Goal: Transaction & Acquisition: Download file/media

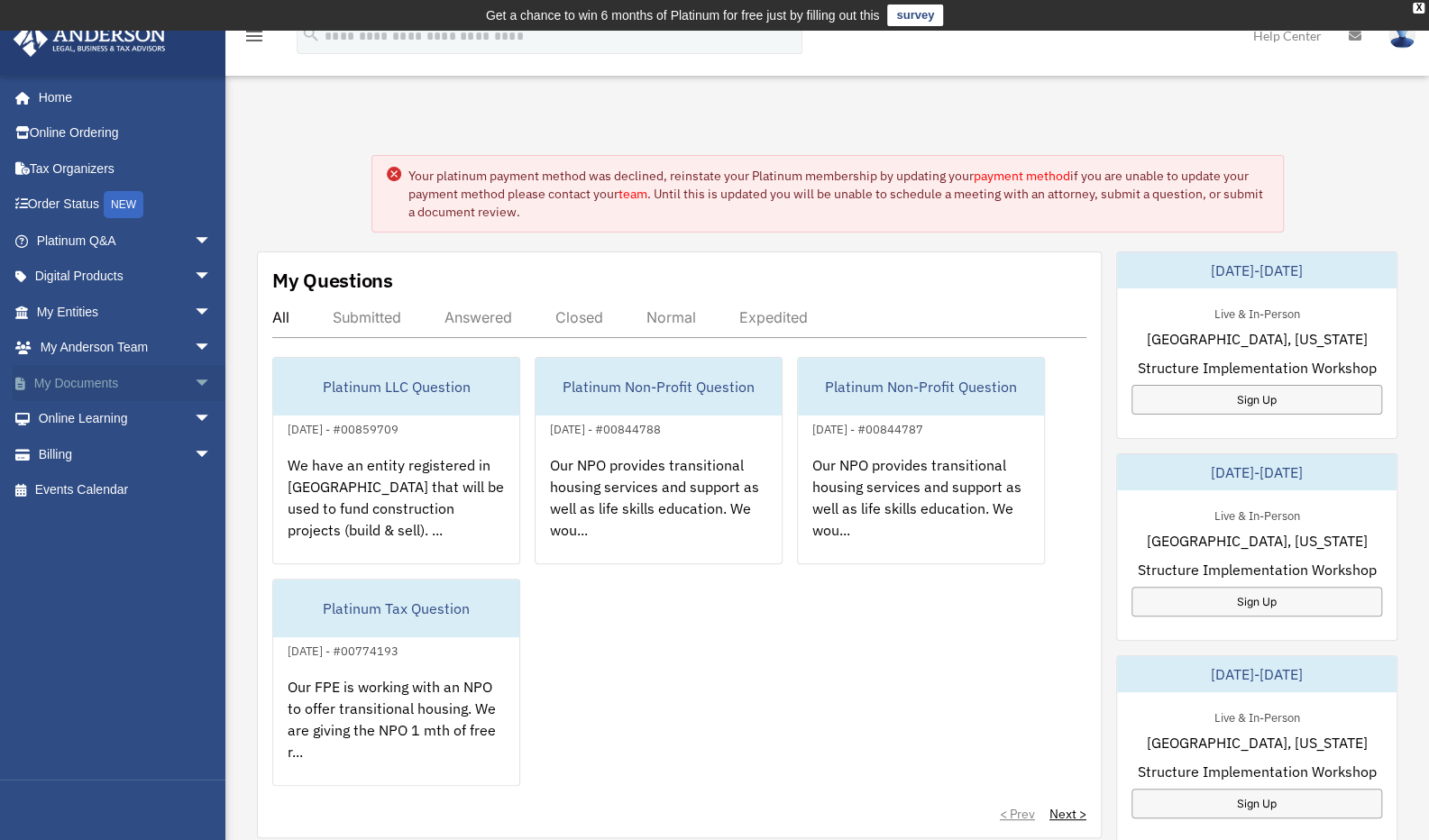
click at [99, 379] on link "My Documents arrow_drop_down" at bounding box center [126, 383] width 226 height 36
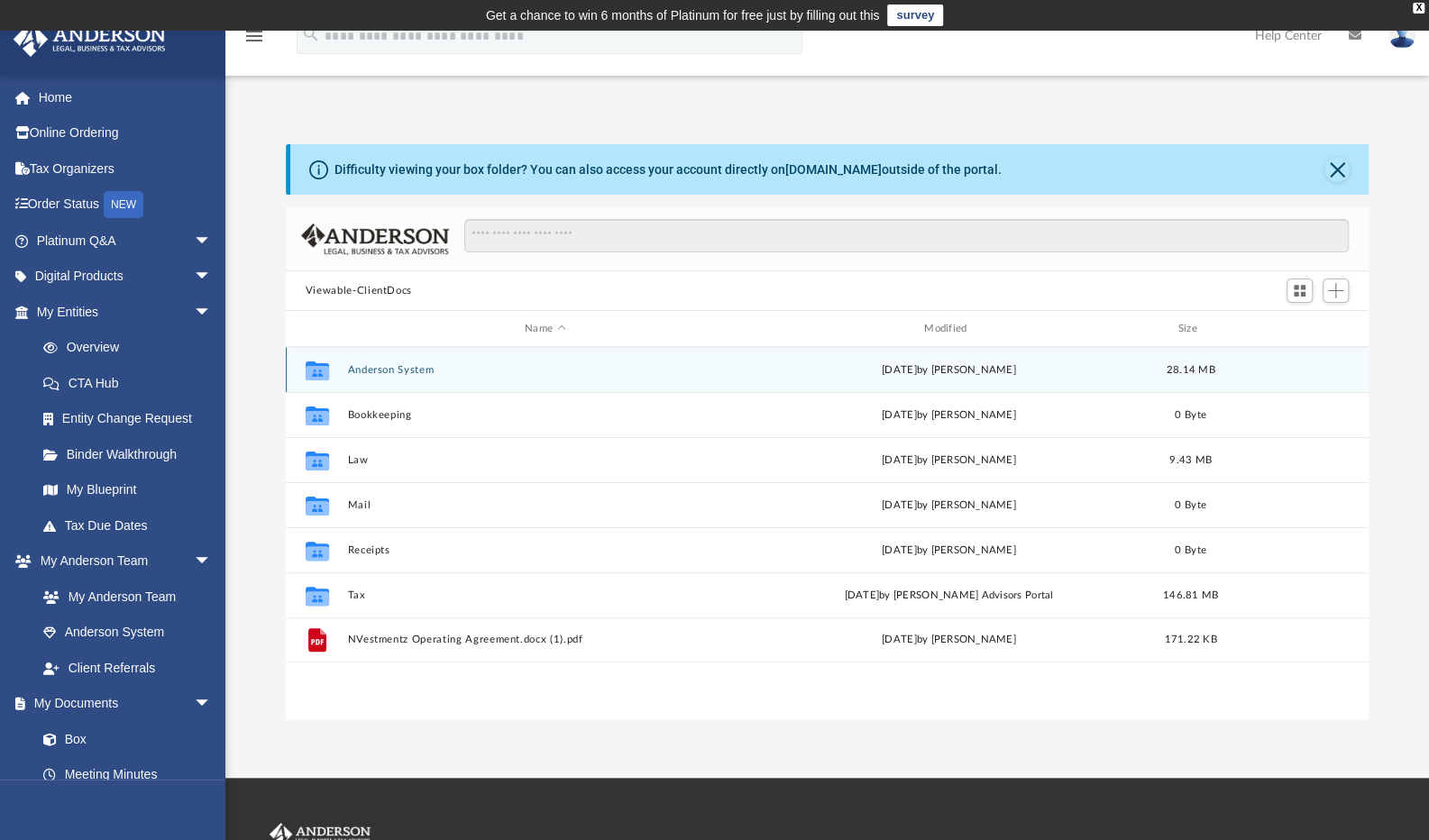
scroll to position [396, 1069]
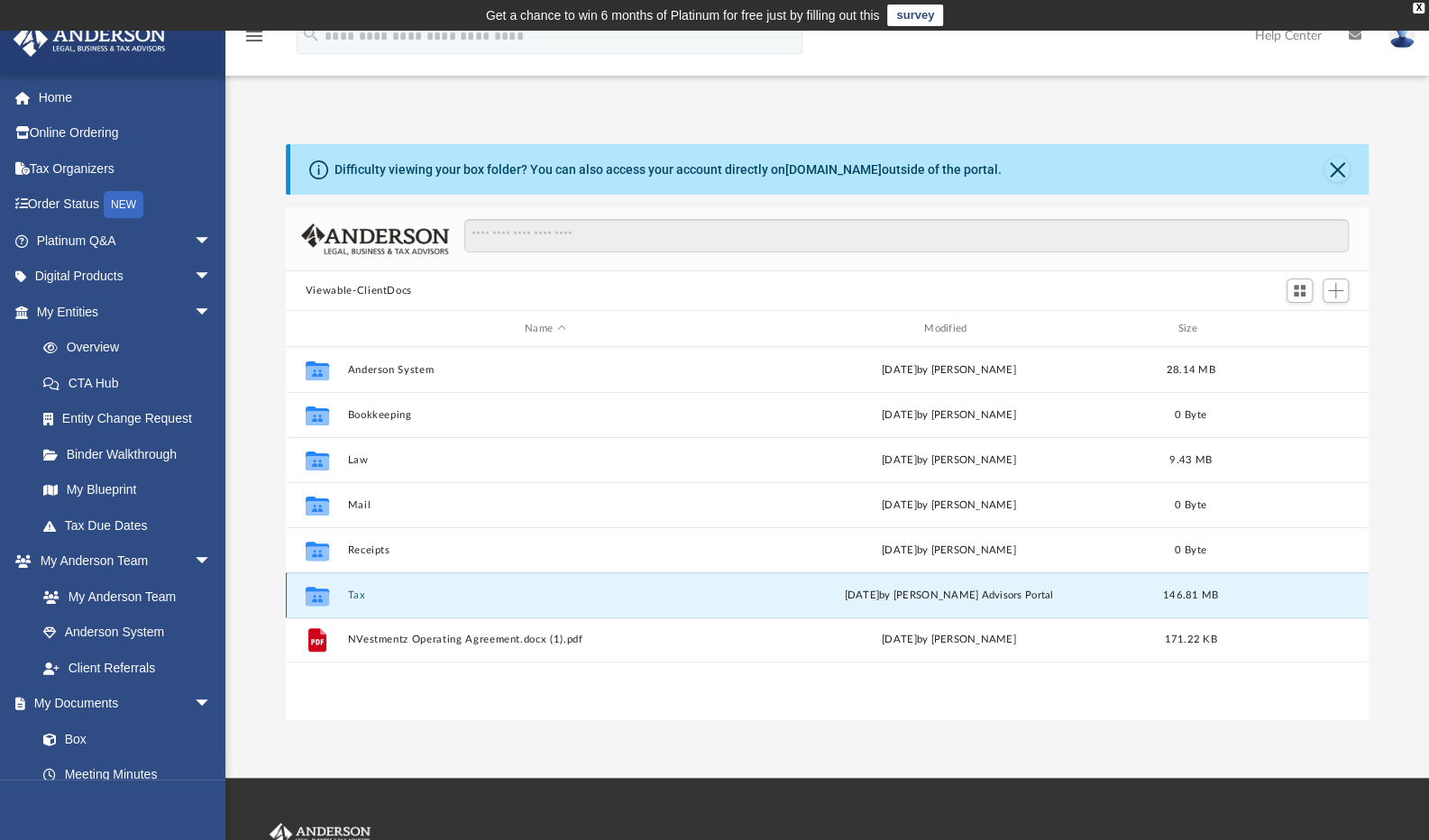
click at [383, 599] on button "Tax" at bounding box center [544, 595] width 396 height 12
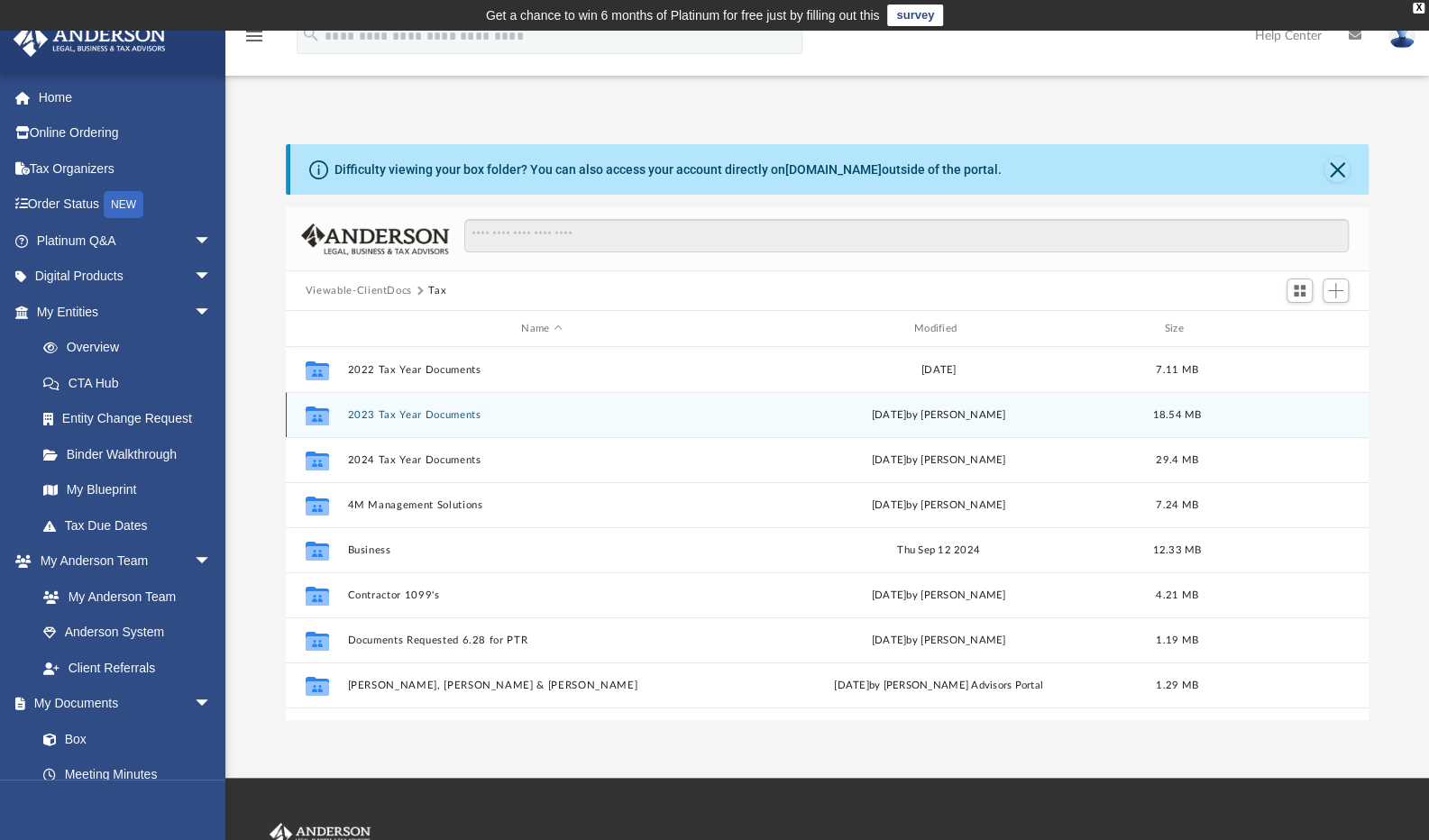
click at [453, 414] on button "2023 Tax Year Documents" at bounding box center [541, 415] width 388 height 12
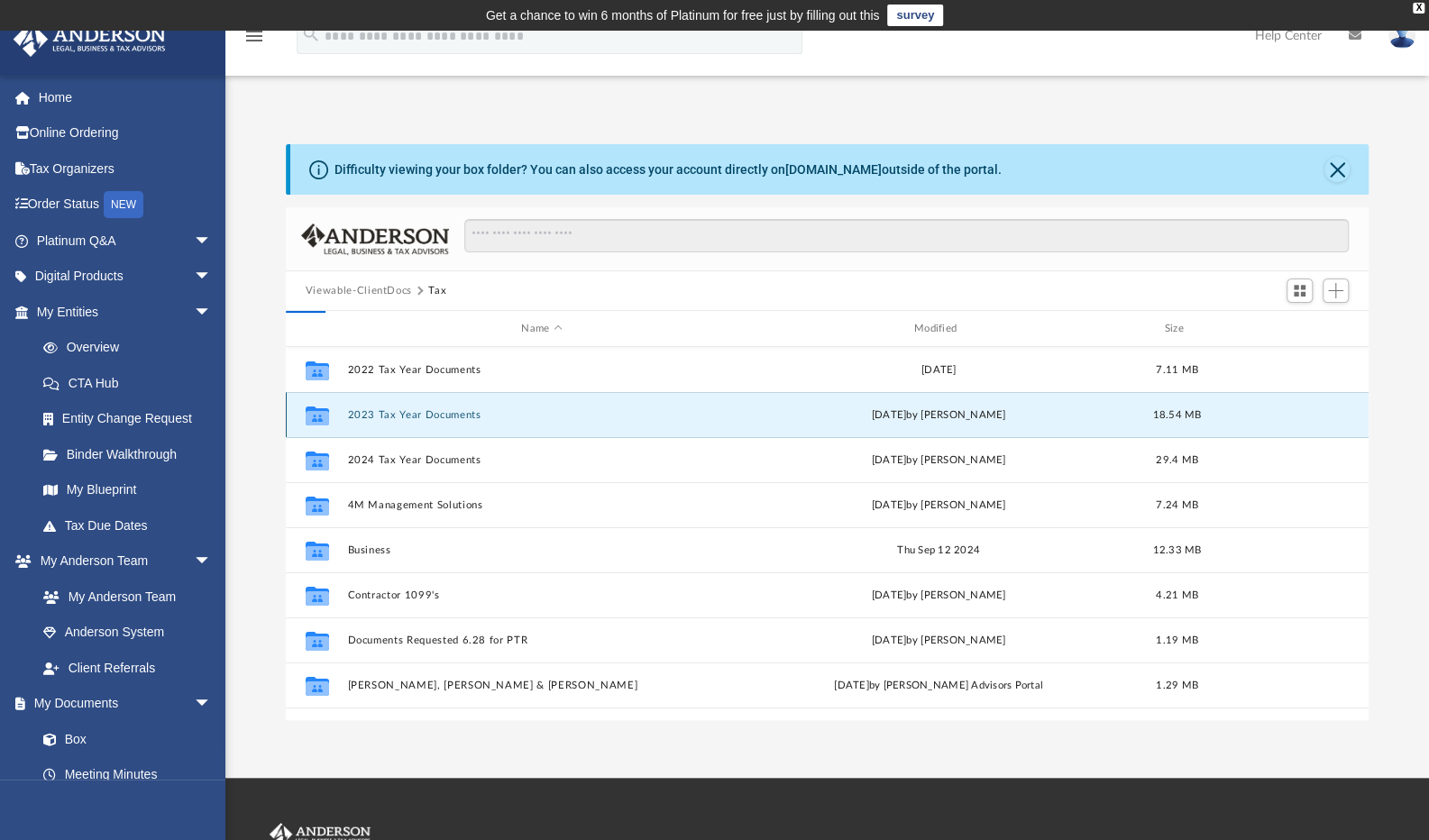
click at [453, 414] on button "2023 Tax Year Documents" at bounding box center [541, 415] width 388 height 12
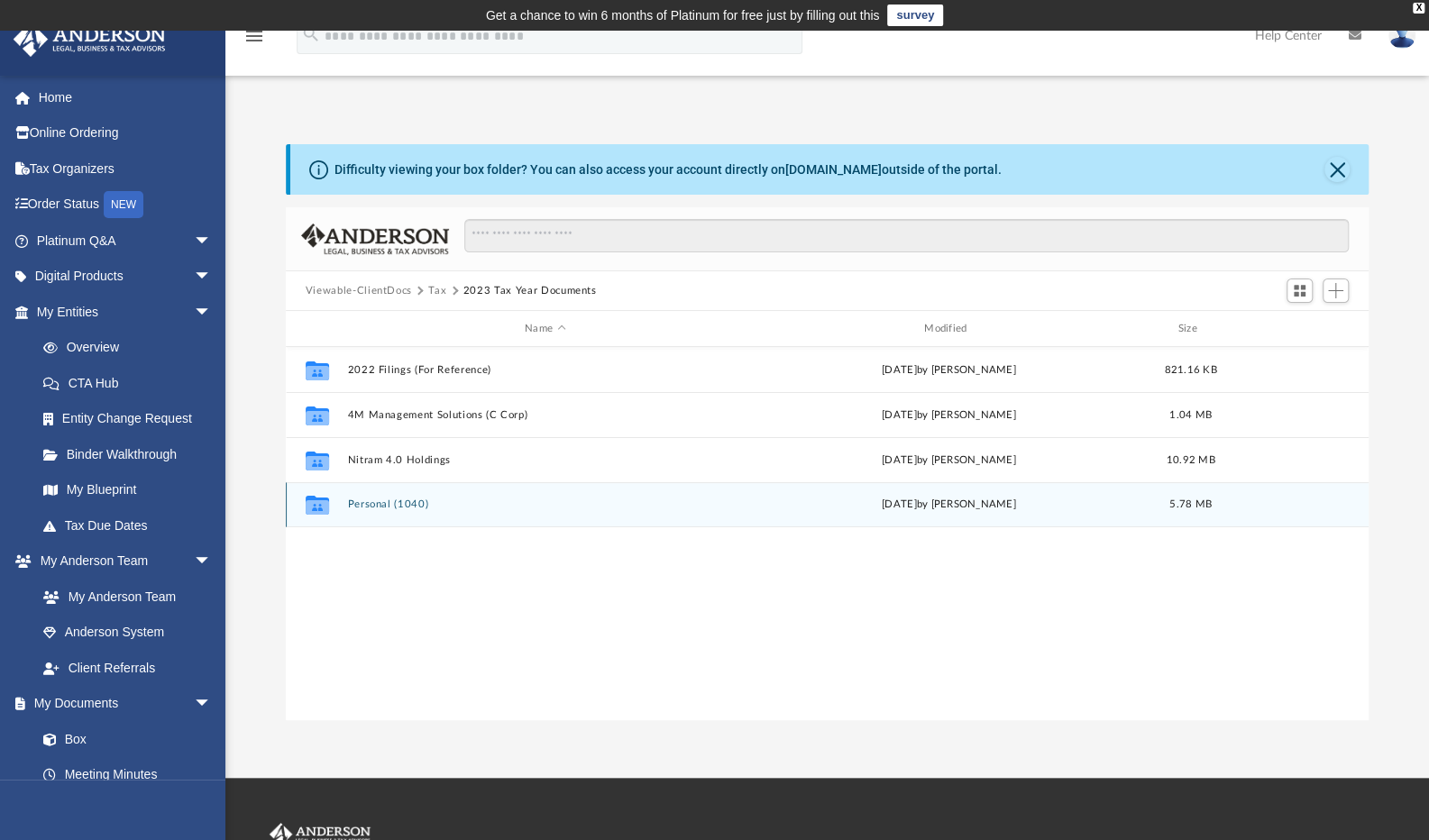
click at [419, 498] on button "Personal (1040)" at bounding box center [544, 504] width 396 height 12
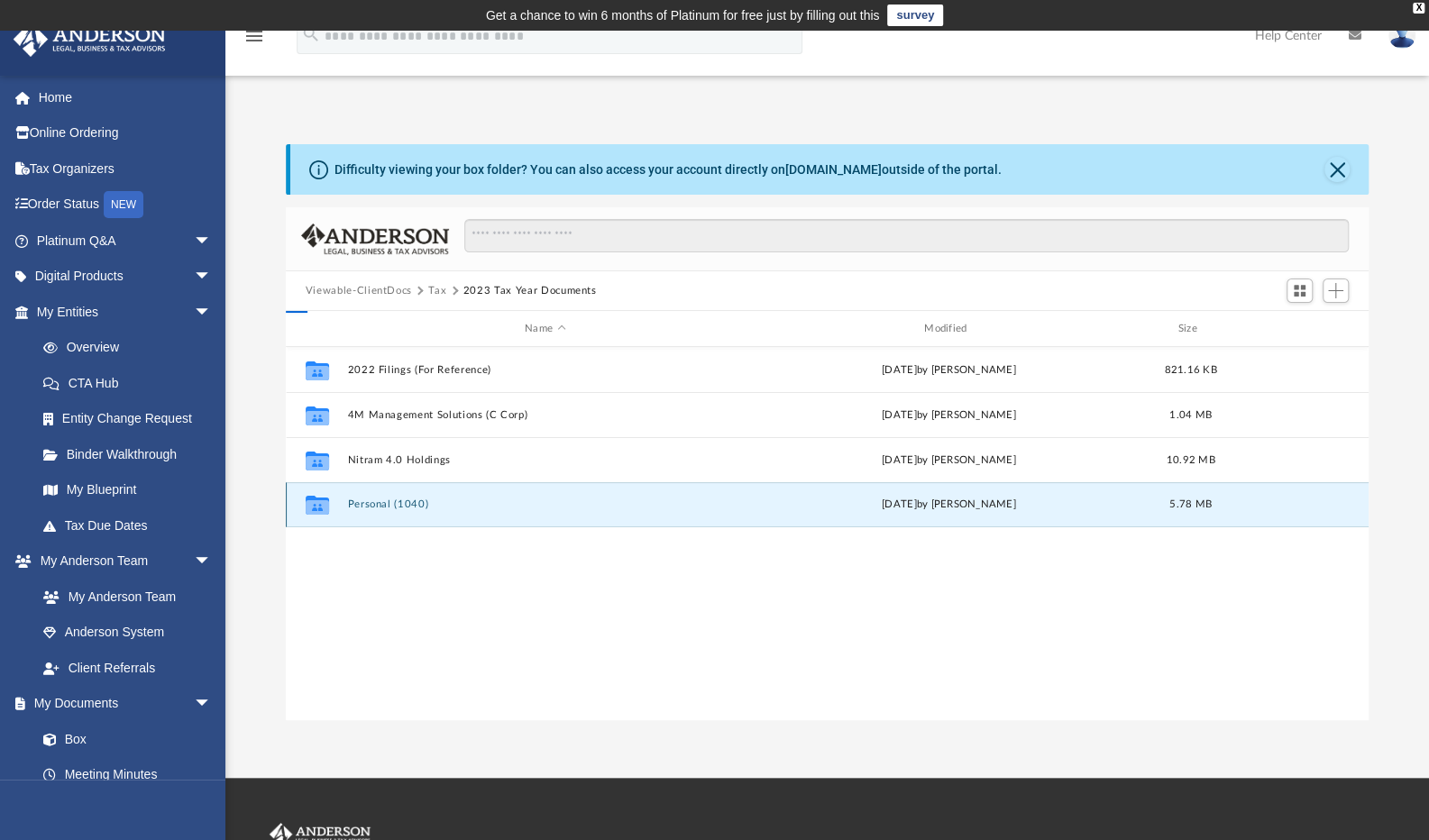
click at [419, 498] on button "Personal (1040)" at bounding box center [544, 504] width 396 height 12
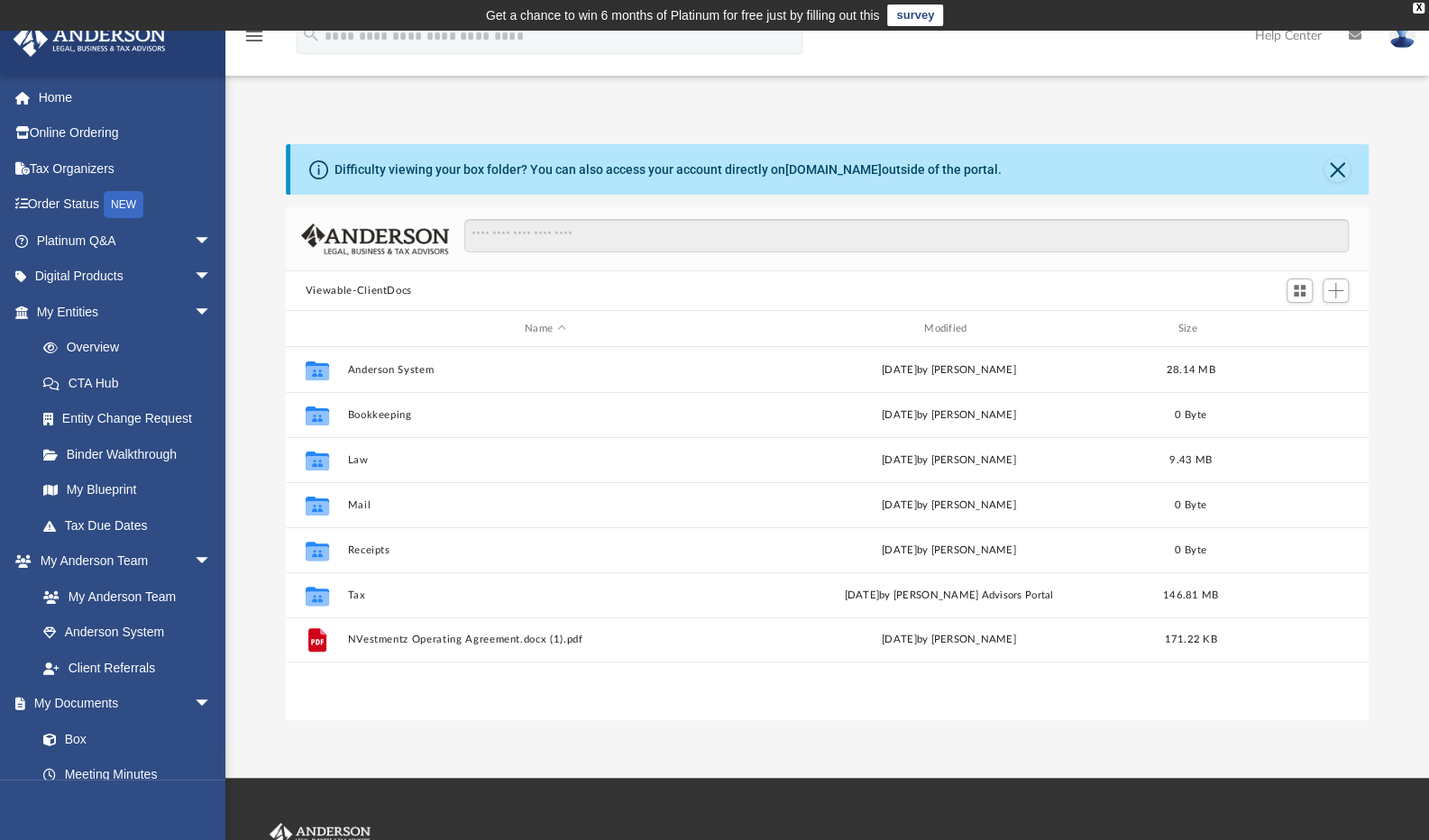
scroll to position [396, 1069]
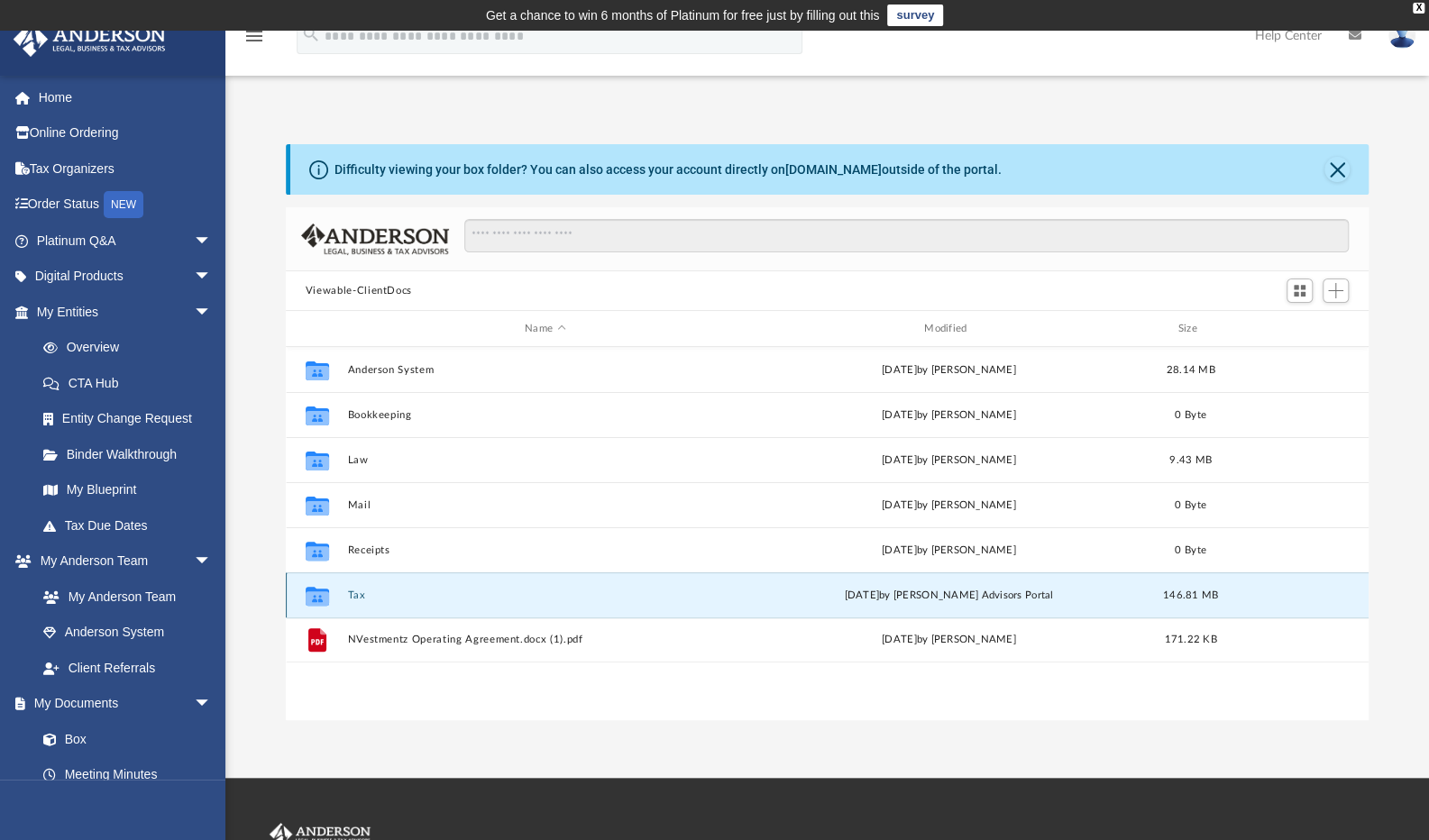
click at [360, 593] on button "Tax" at bounding box center [544, 595] width 396 height 12
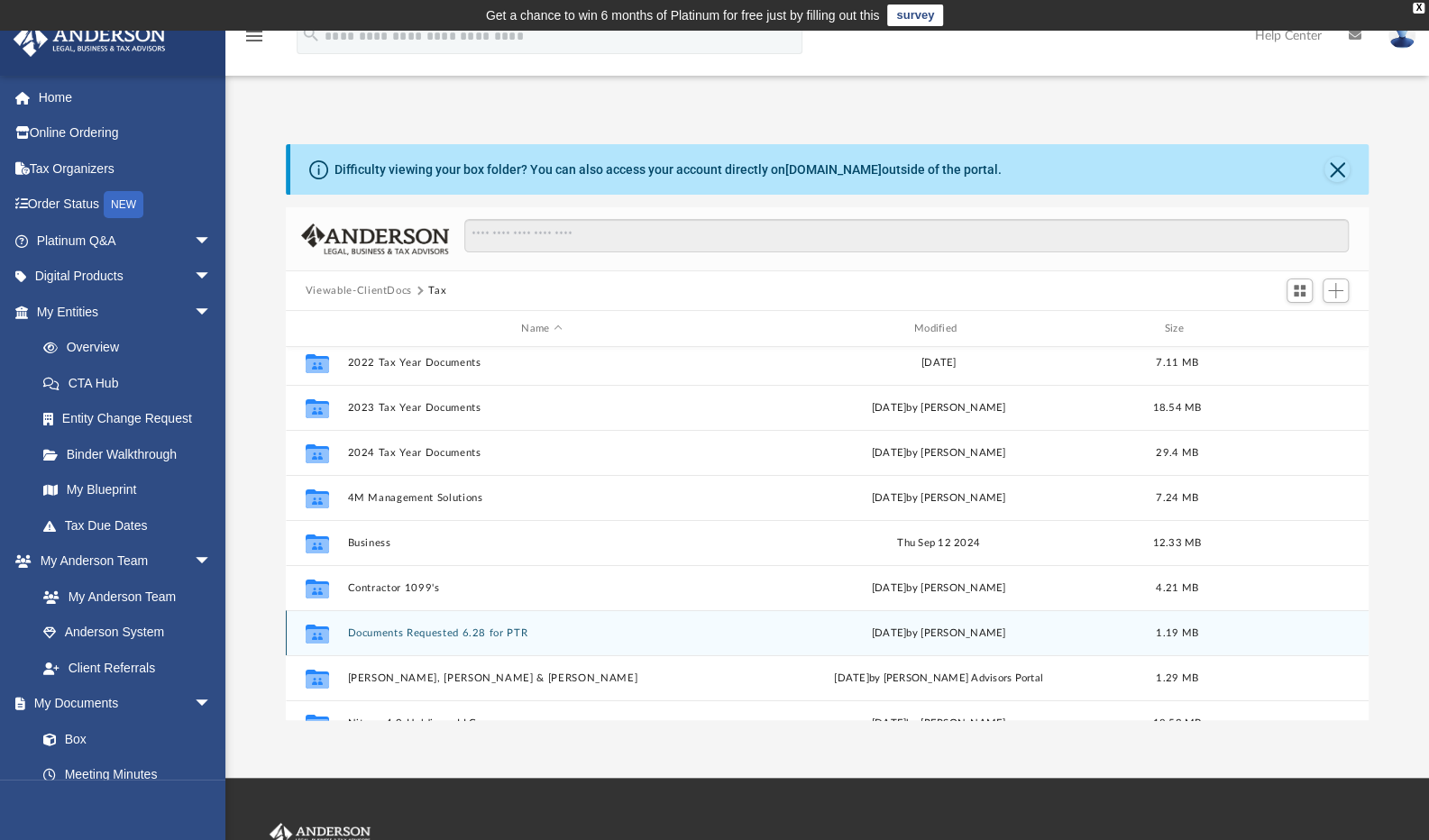
scroll to position [0, 0]
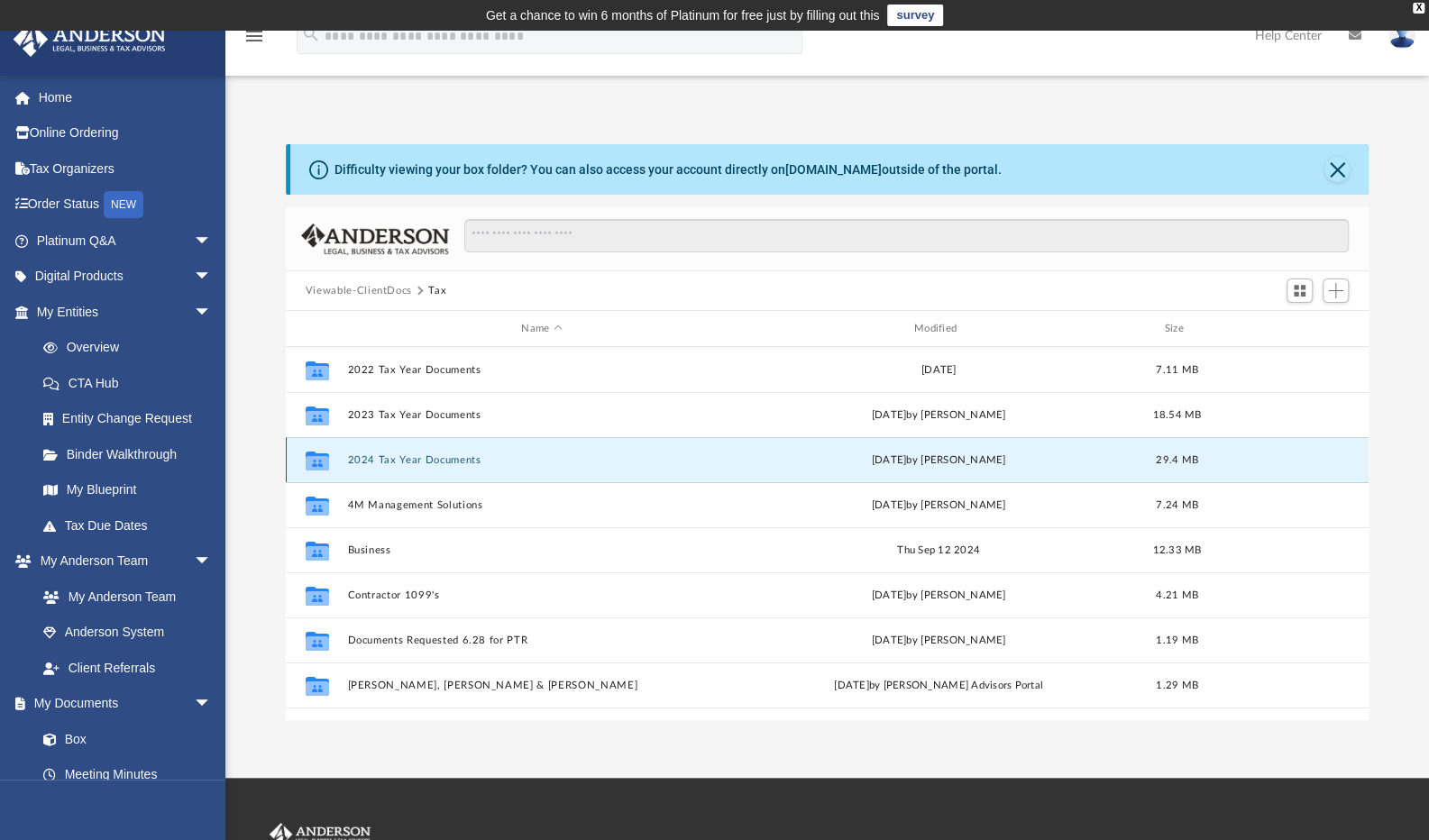
click at [457, 464] on button "2024 Tax Year Documents" at bounding box center [541, 460] width 388 height 12
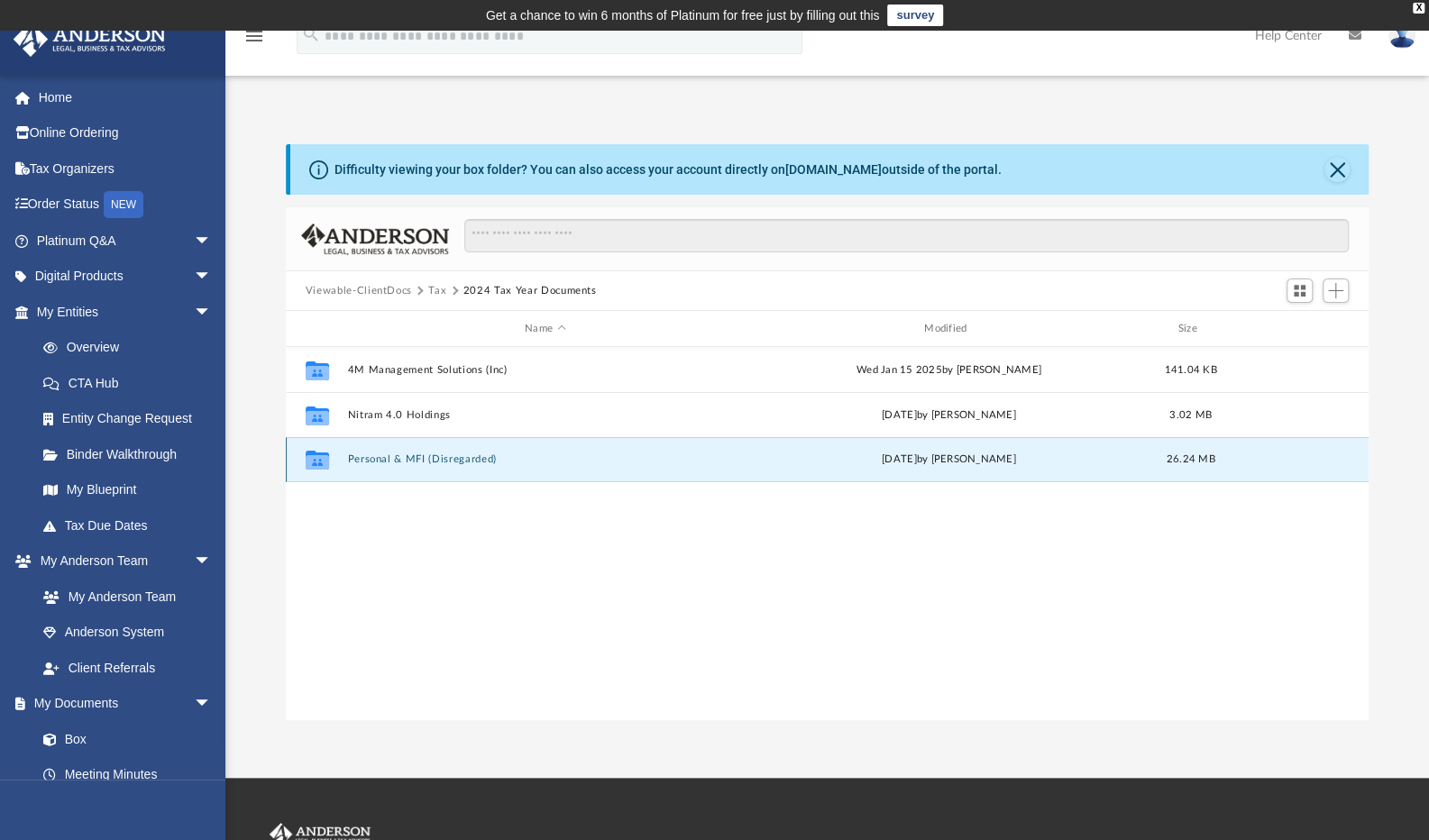
click at [459, 460] on button "Personal & MFI (Disregarded)" at bounding box center [544, 459] width 396 height 12
click at [348, 455] on button "MFI" at bounding box center [544, 460] width 396 height 12
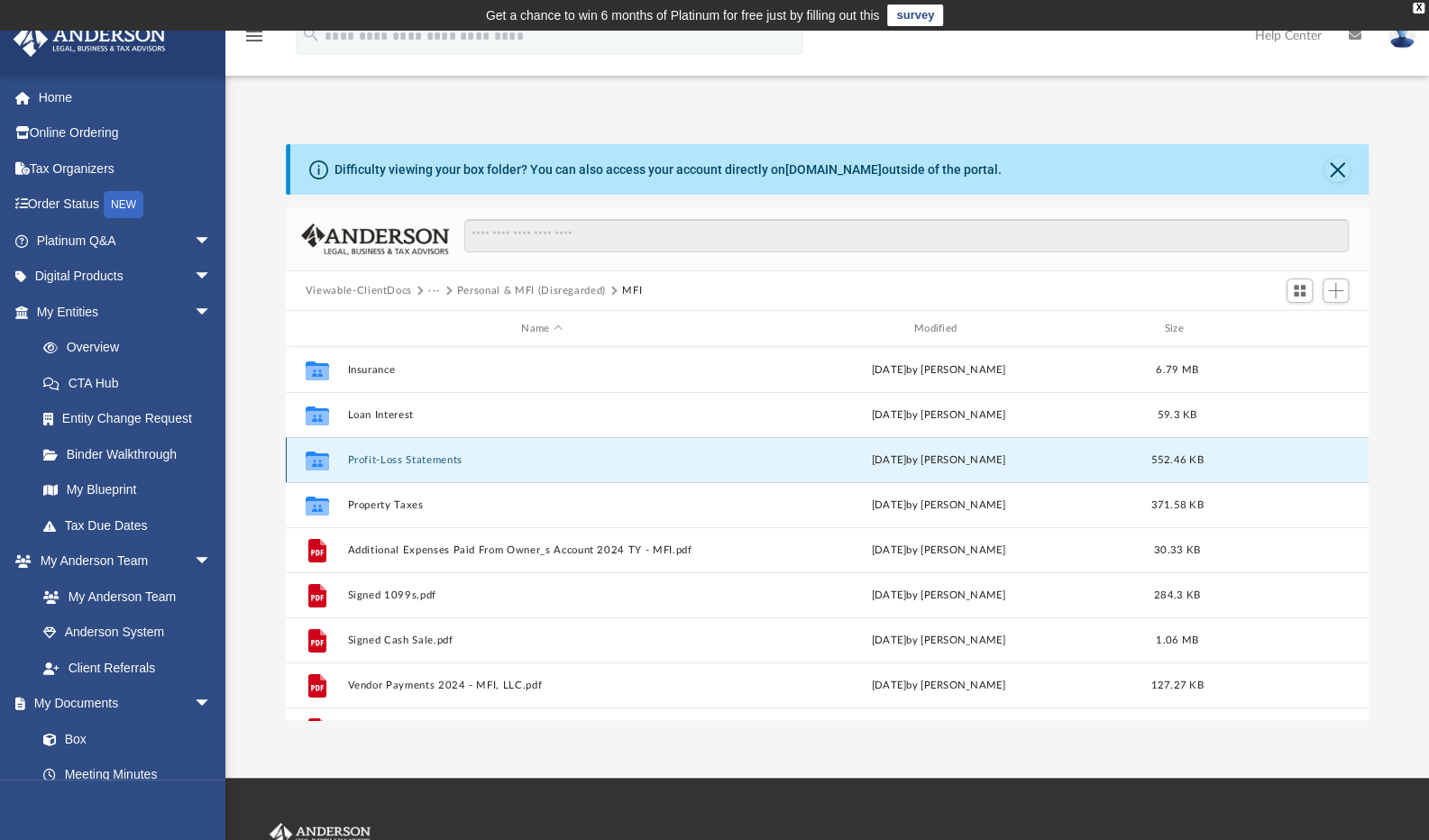
click at [397, 457] on button "Profit-Loss Statements" at bounding box center [541, 460] width 388 height 12
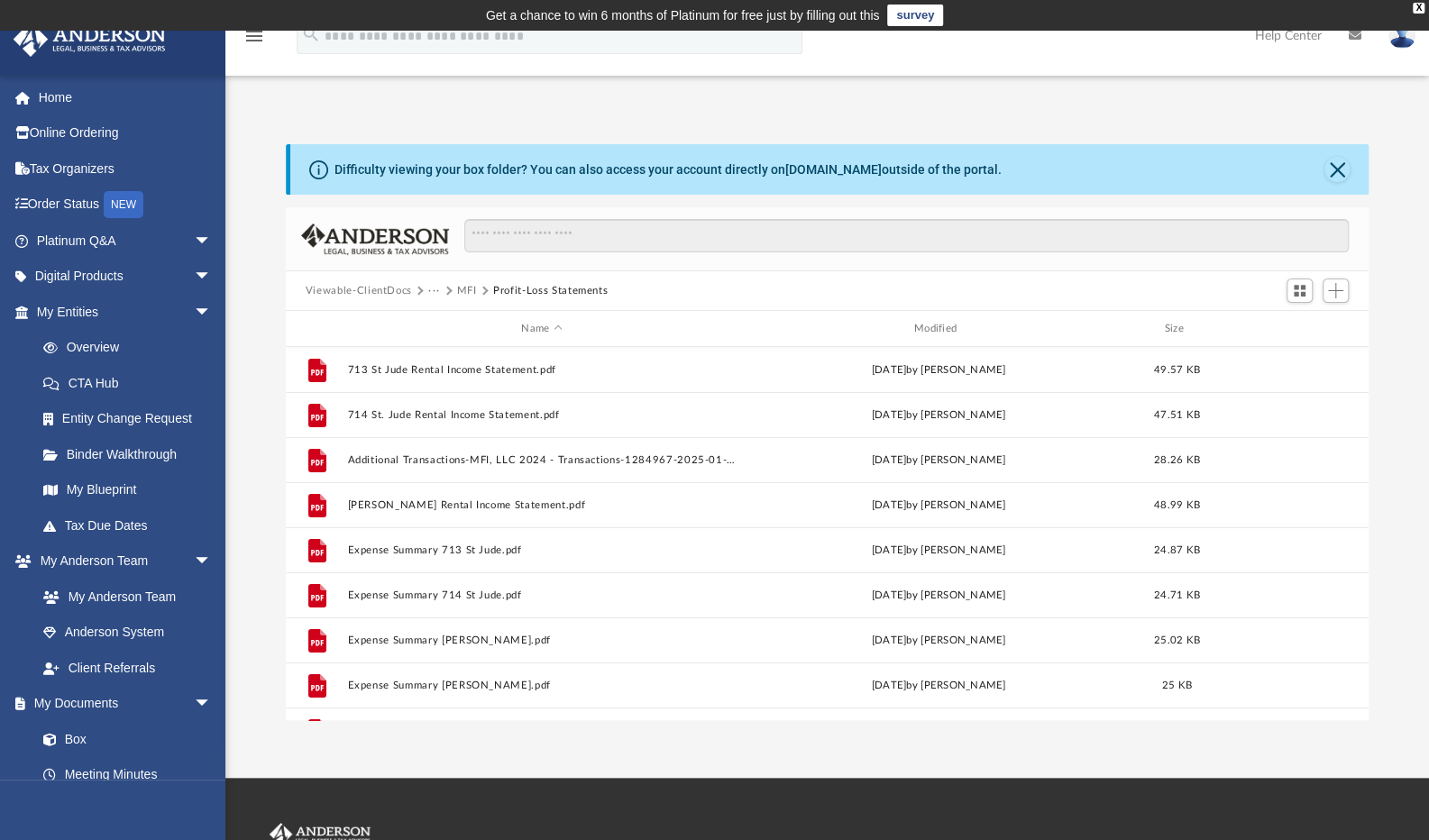
click at [462, 292] on button "MFI" at bounding box center [466, 291] width 19 height 17
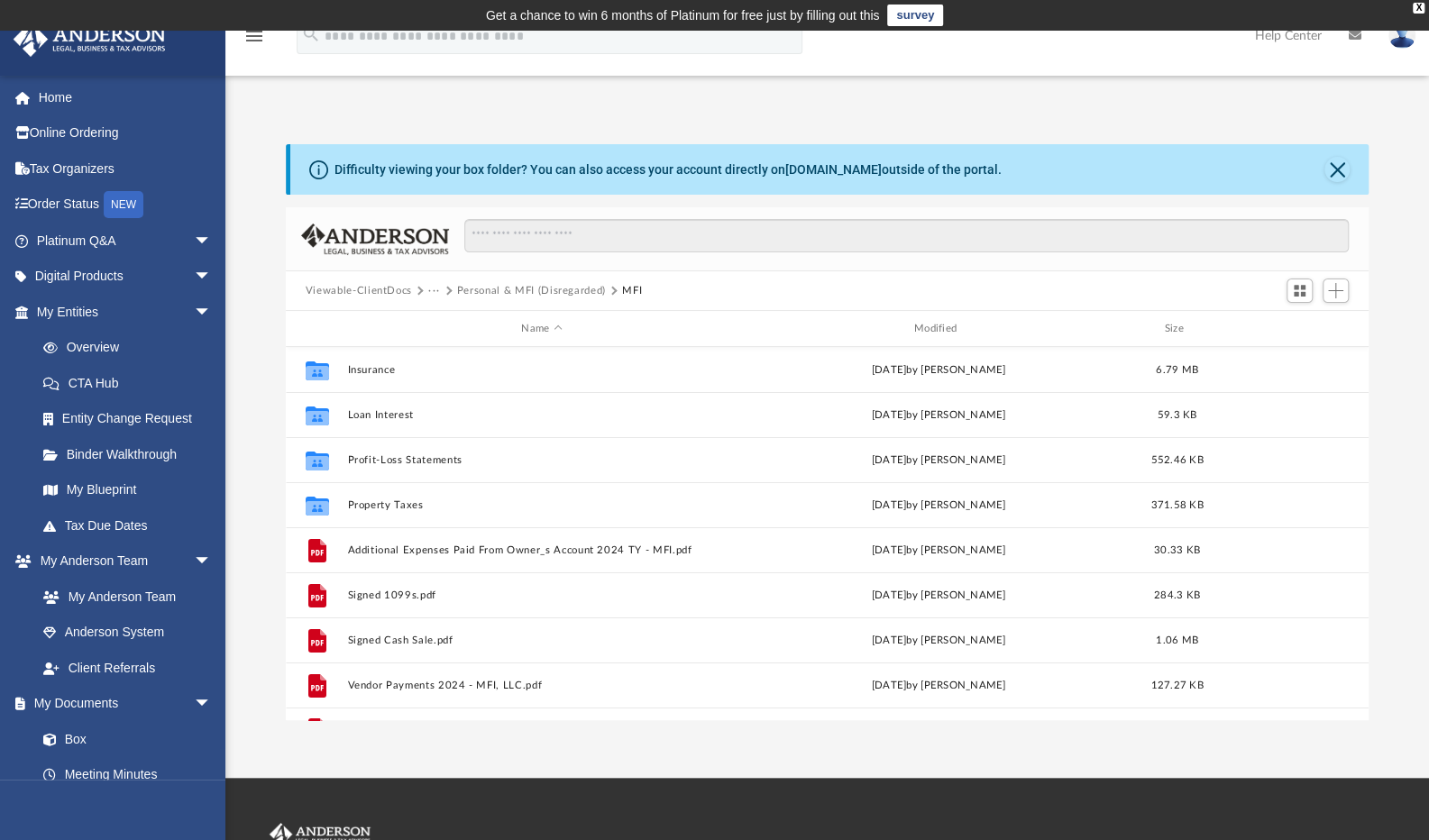
click at [505, 289] on button "Personal & MFI (Disregarded)" at bounding box center [531, 291] width 149 height 17
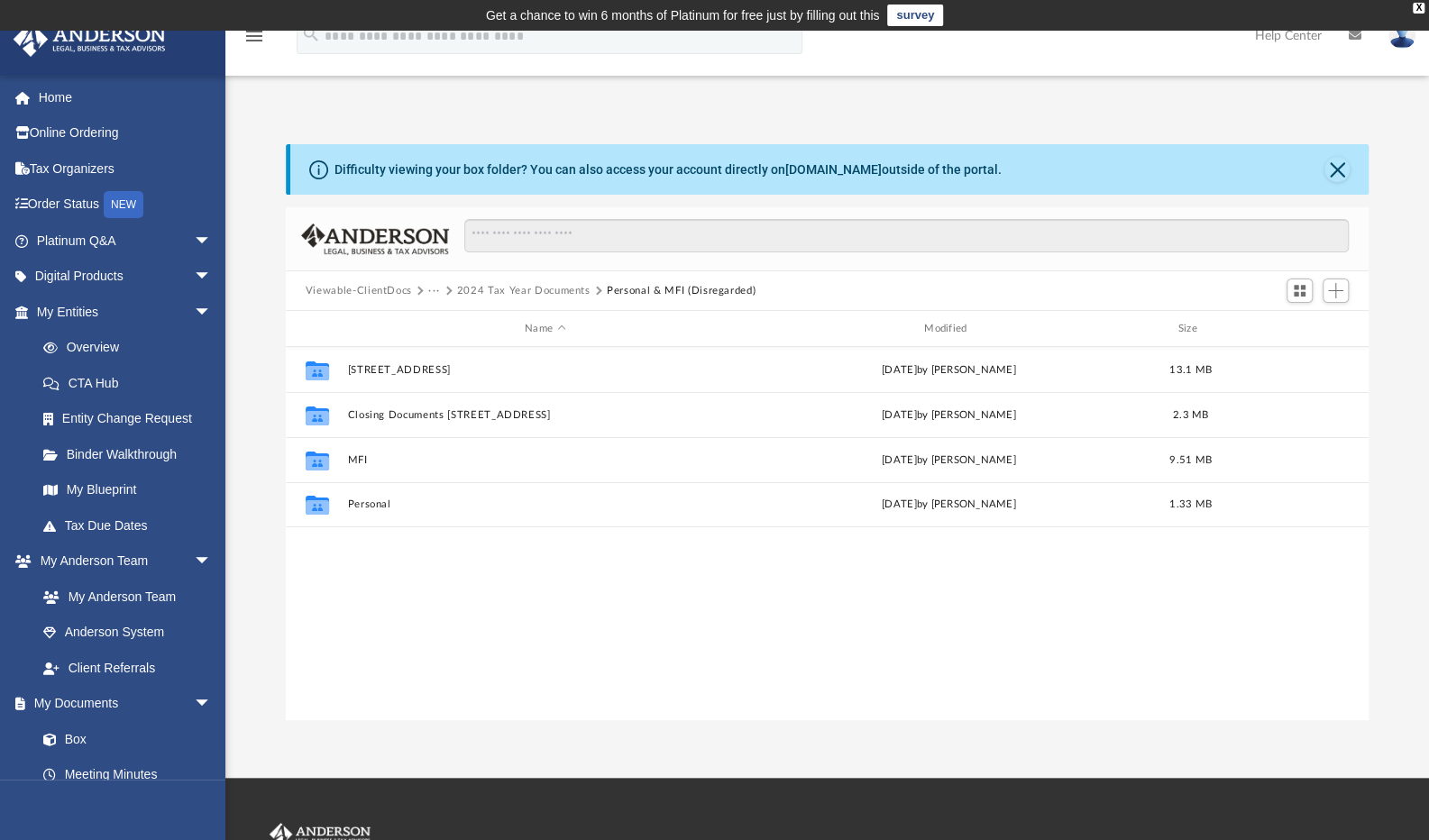
click at [490, 287] on button "2024 Tax Year Documents" at bounding box center [523, 291] width 133 height 17
click at [434, 293] on button "Tax" at bounding box center [437, 291] width 18 height 17
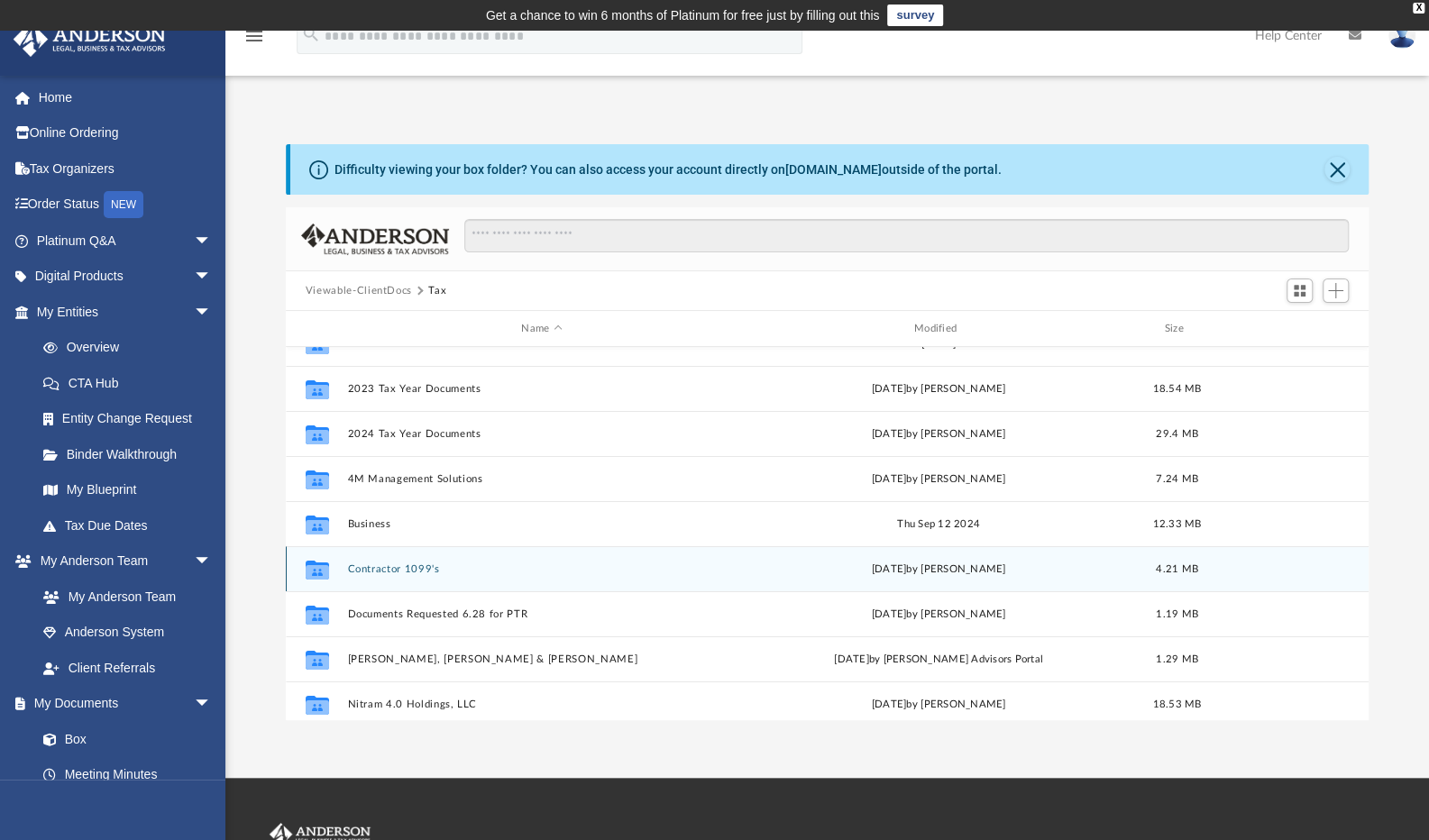
scroll to position [43, 0]
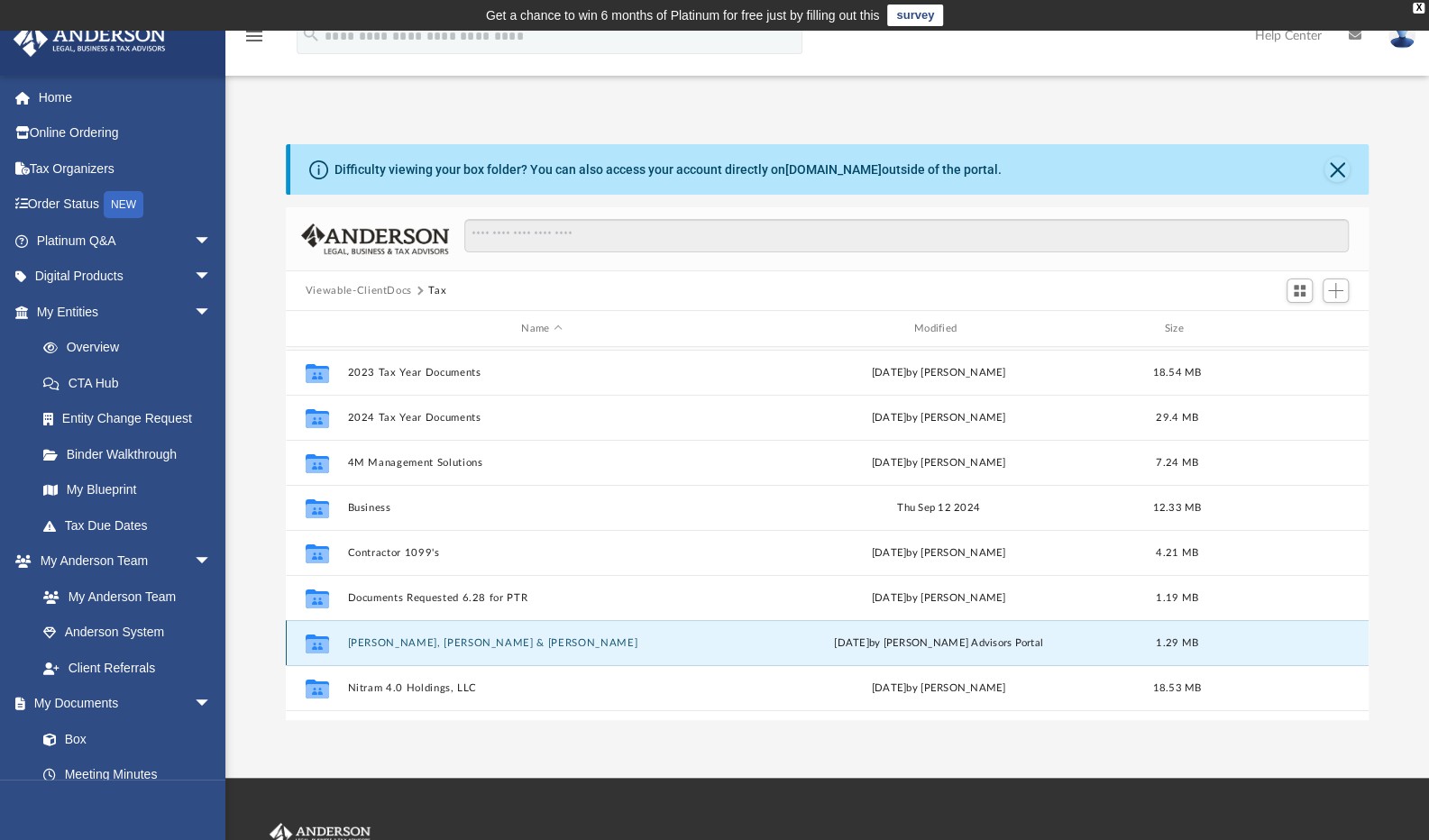
click at [394, 646] on button "[PERSON_NAME], [PERSON_NAME] & [PERSON_NAME]" at bounding box center [541, 643] width 388 height 12
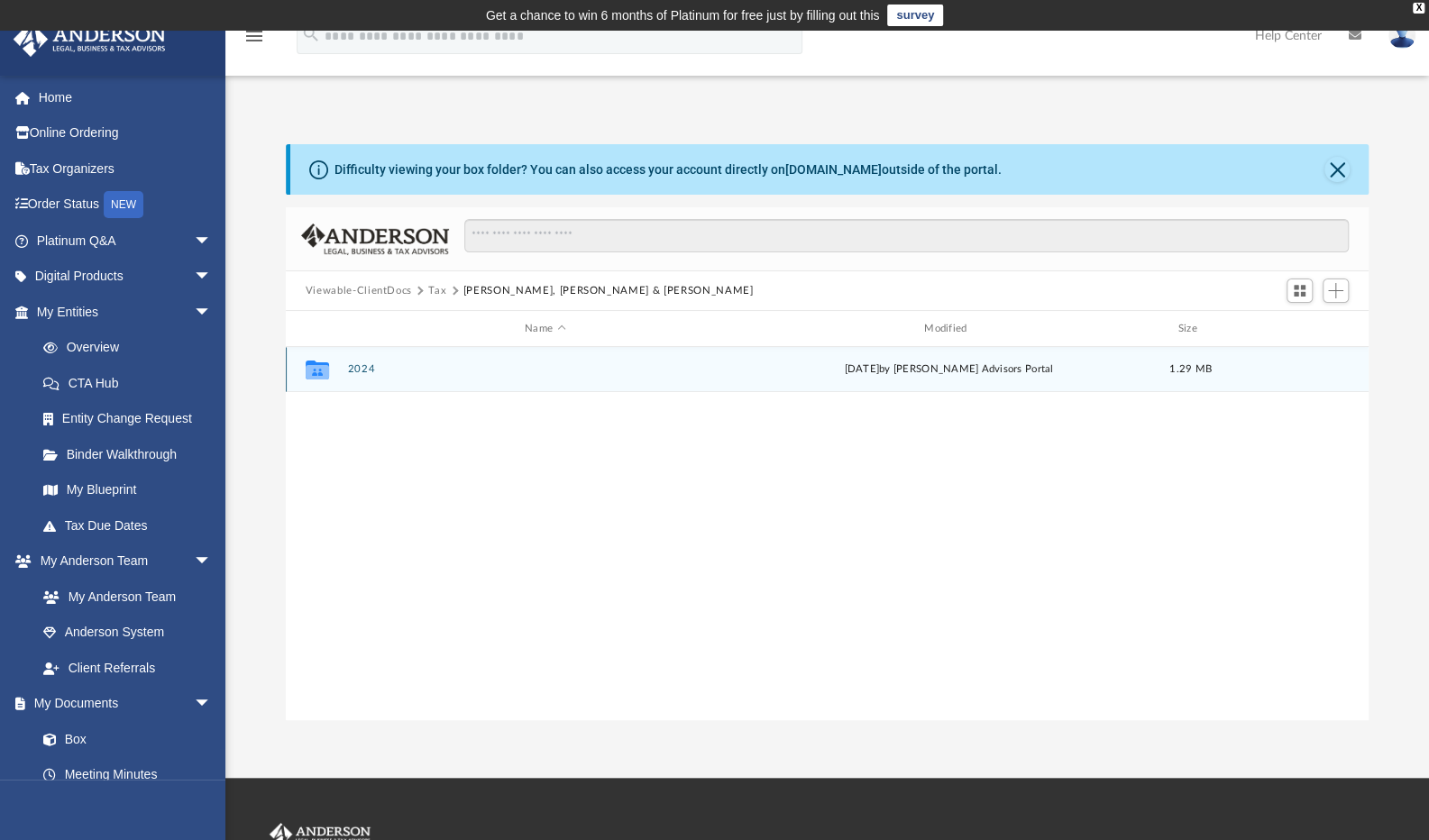
scroll to position [0, 0]
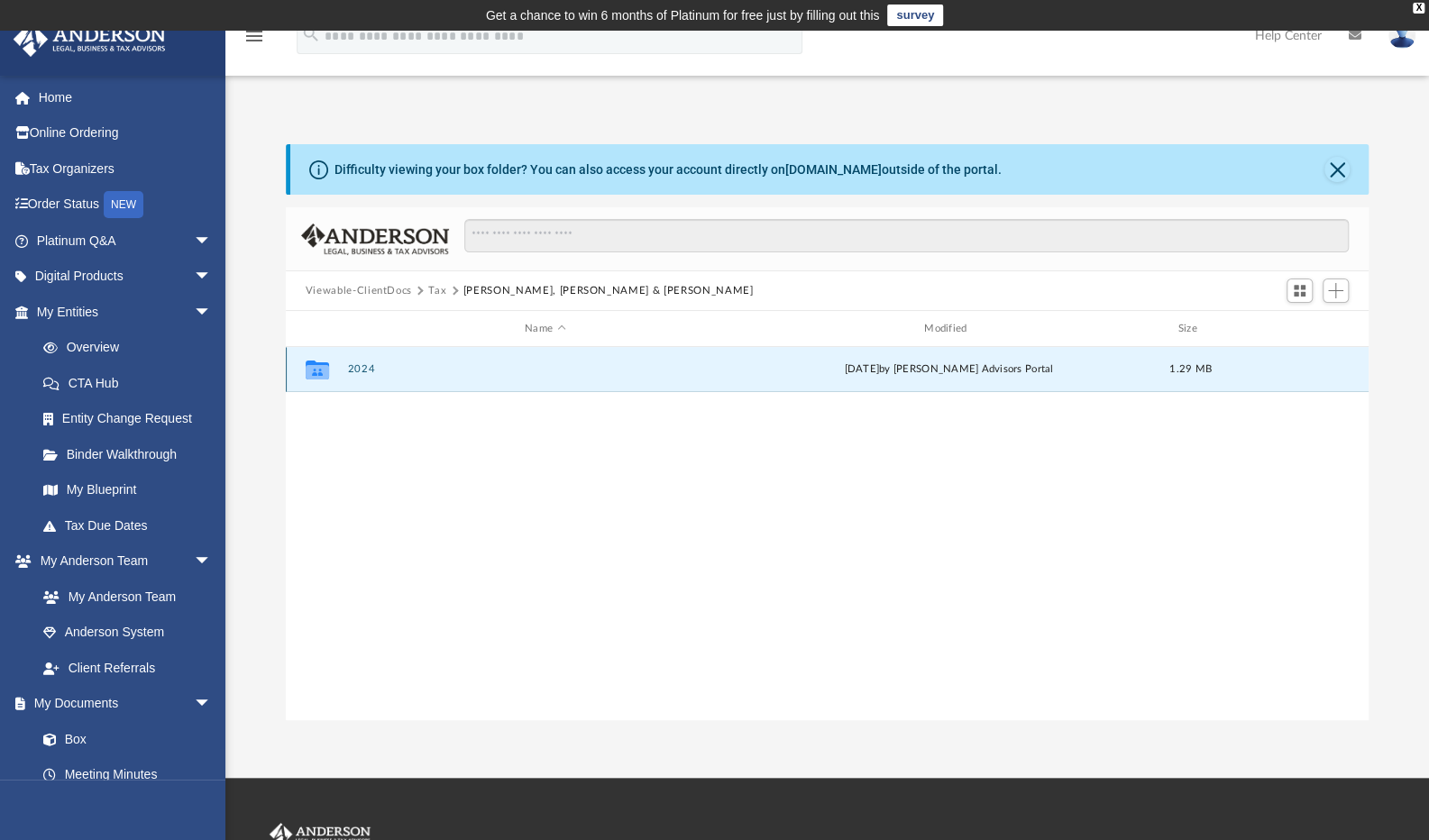
click at [356, 372] on button "2024" at bounding box center [544, 369] width 396 height 12
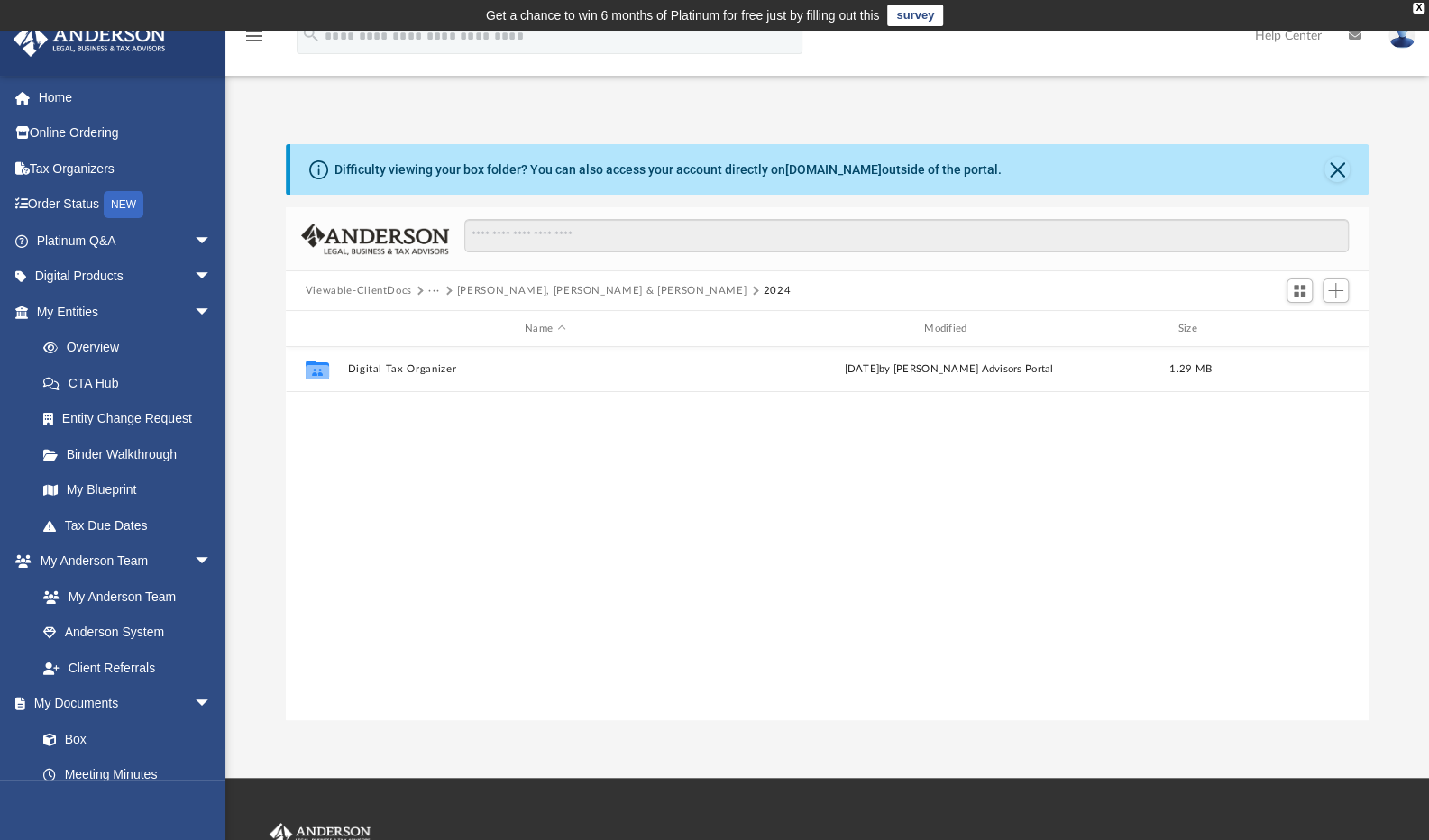
click at [497, 295] on button "[PERSON_NAME], [PERSON_NAME] & [PERSON_NAME]" at bounding box center [602, 291] width 290 height 17
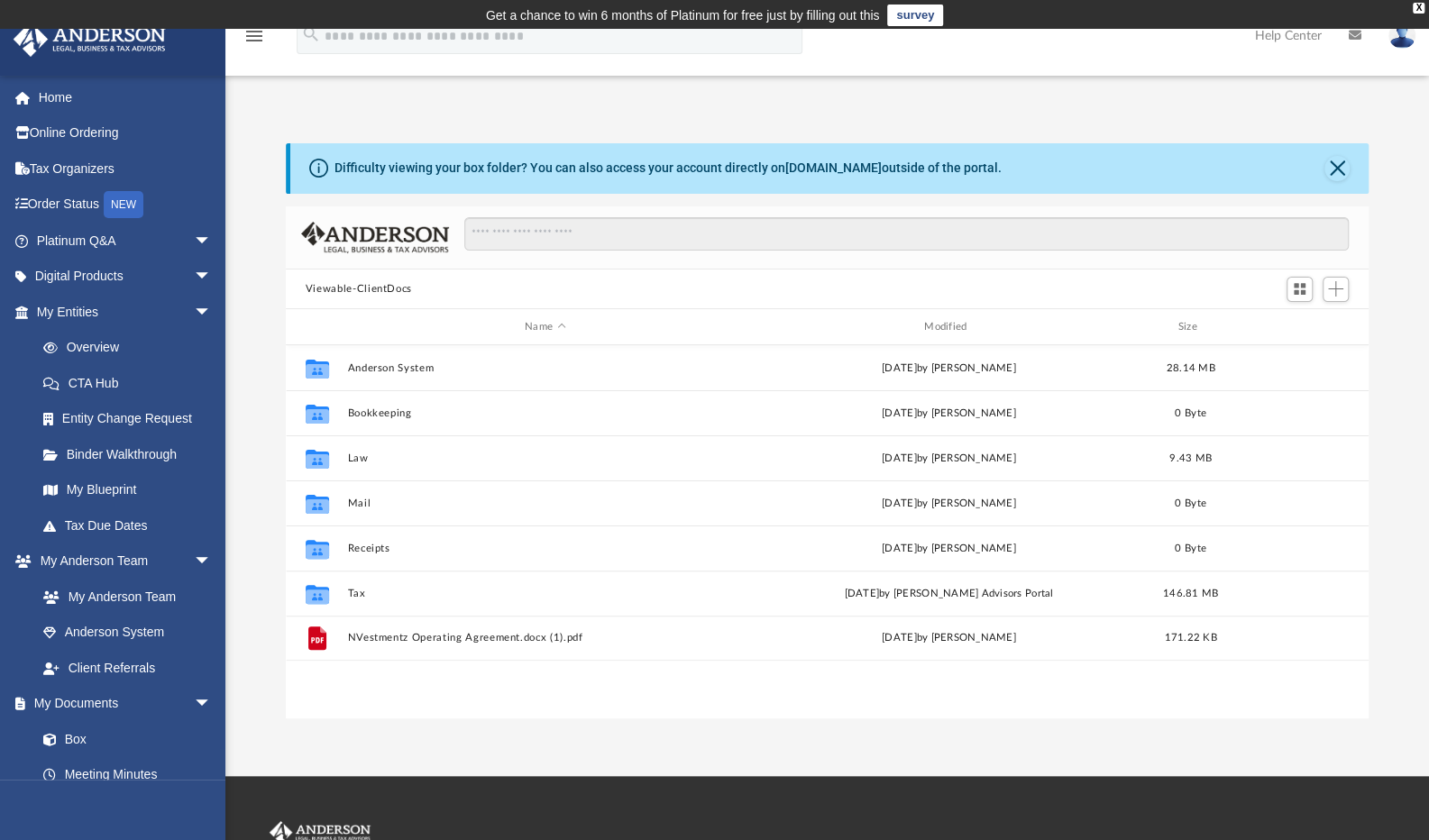
scroll to position [396, 1069]
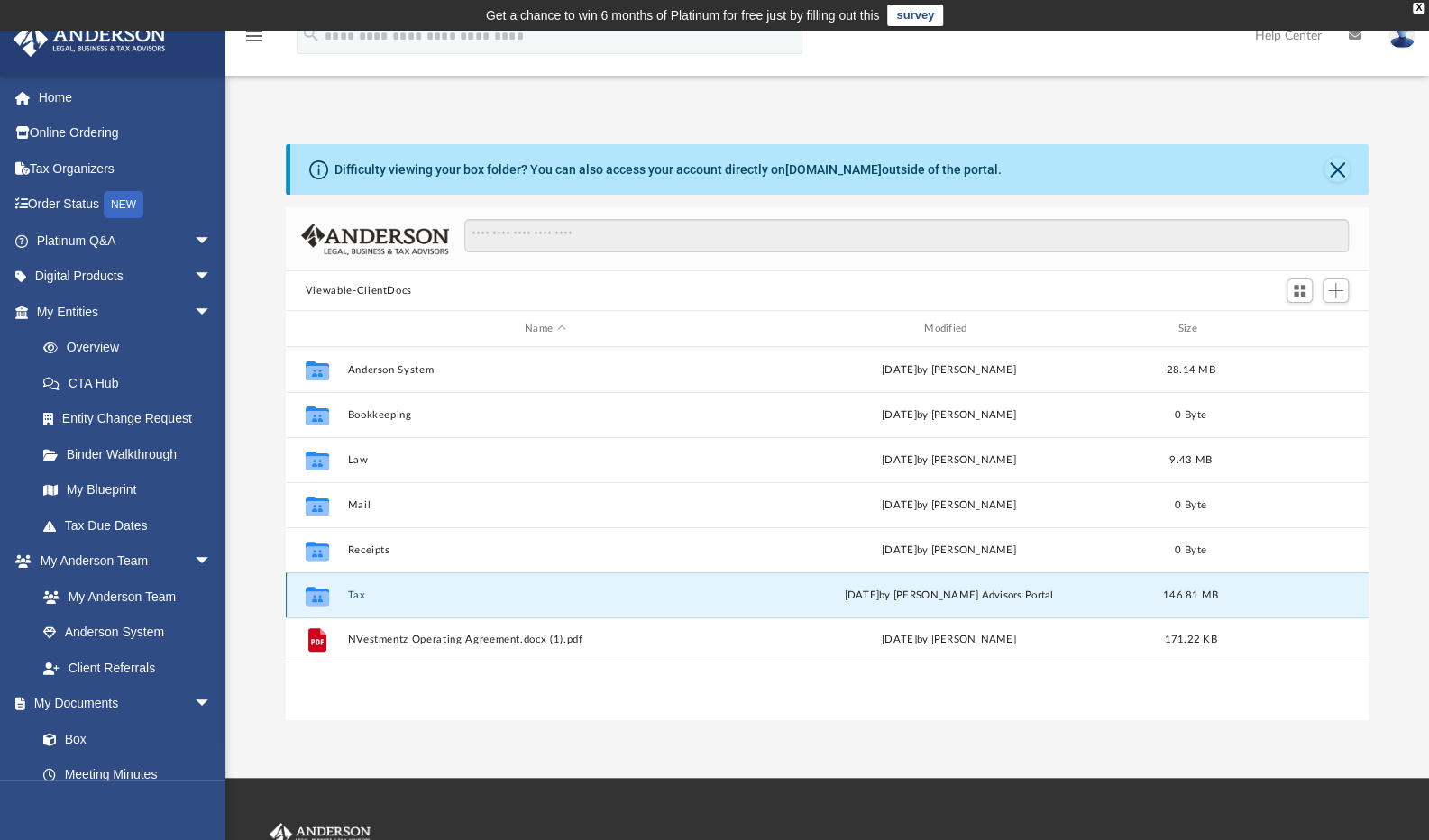
click at [352, 596] on button "Tax" at bounding box center [544, 595] width 396 height 12
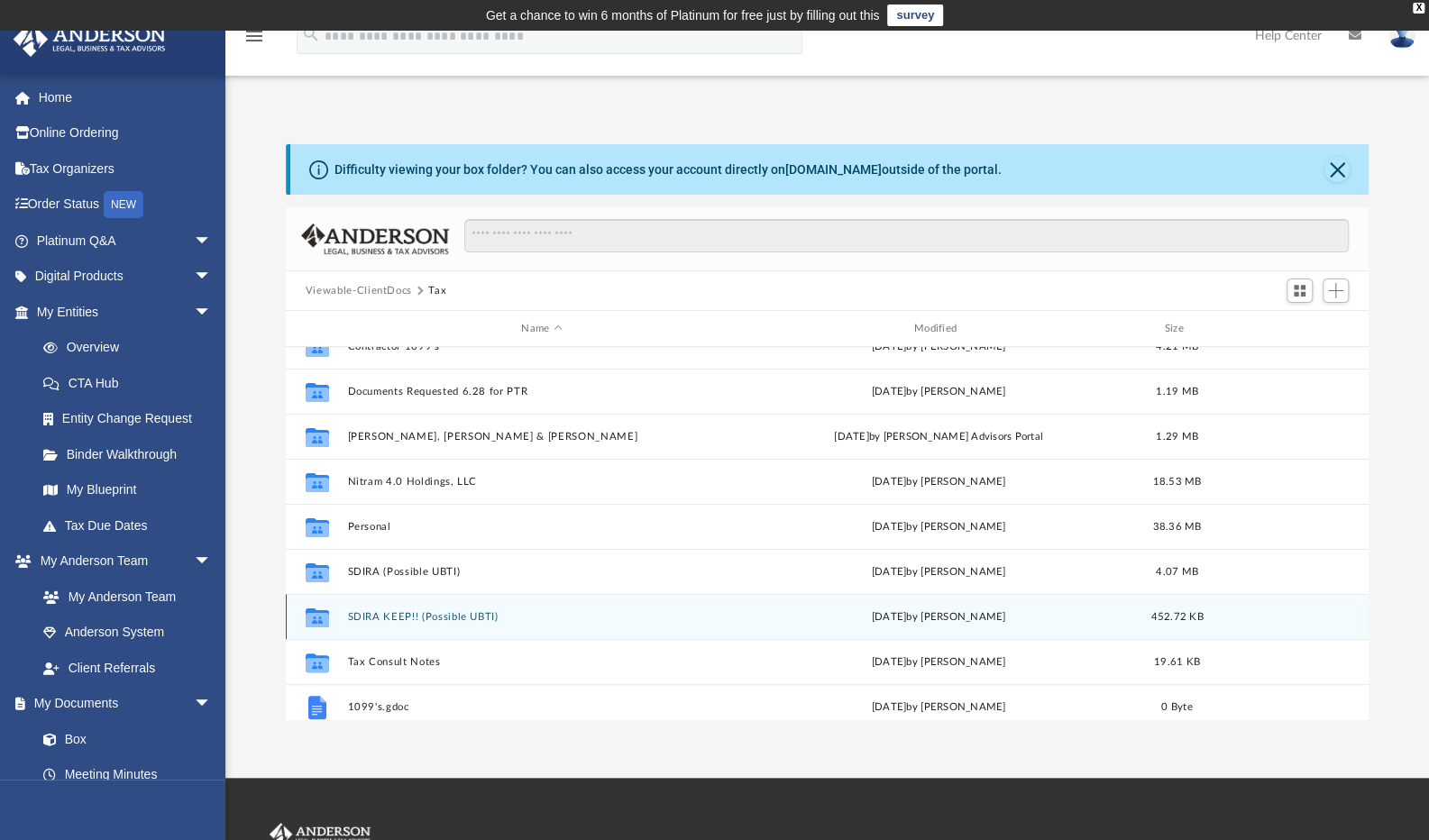
scroll to position [247, 0]
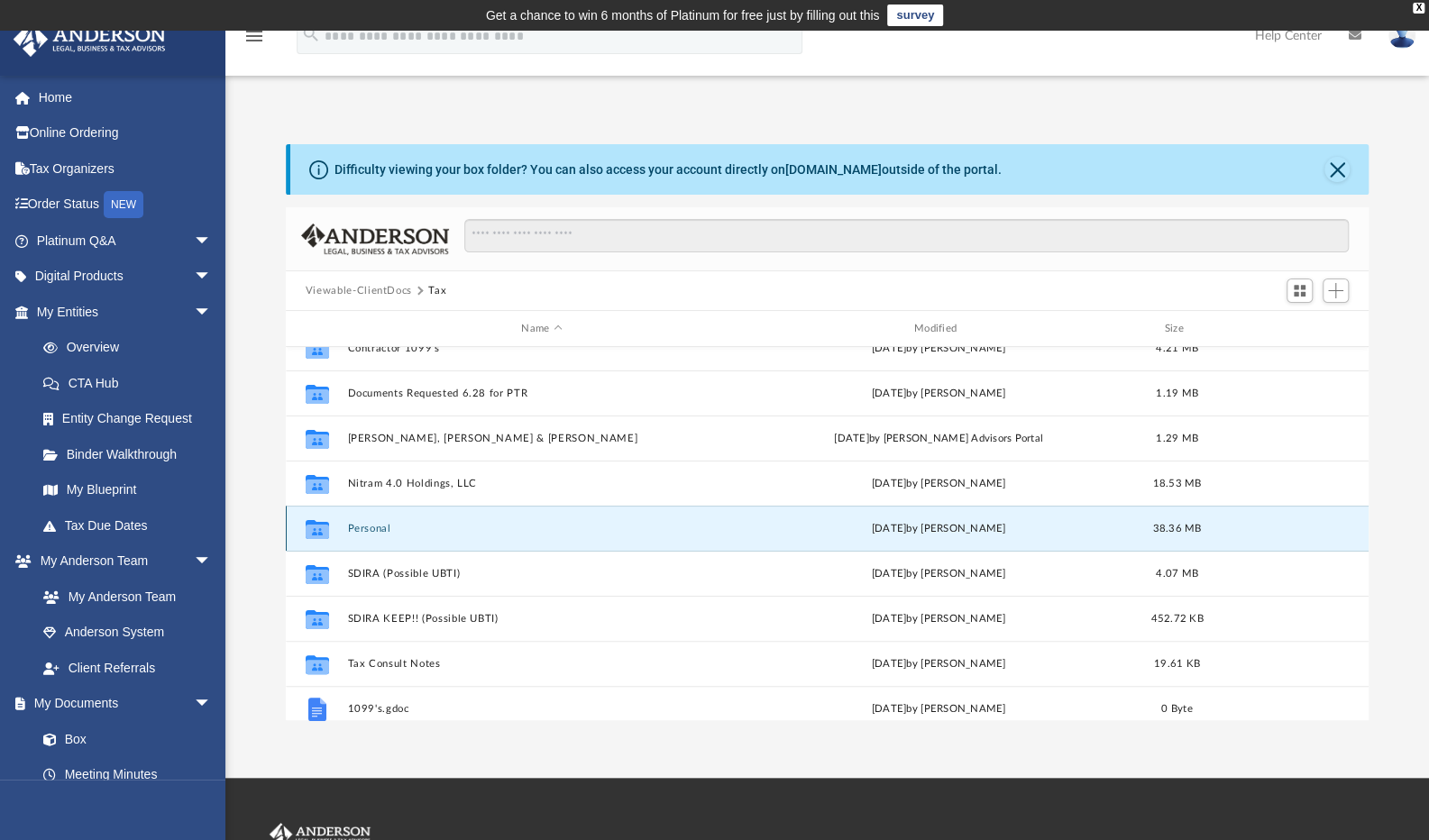
click at [385, 530] on button "Personal" at bounding box center [541, 529] width 388 height 12
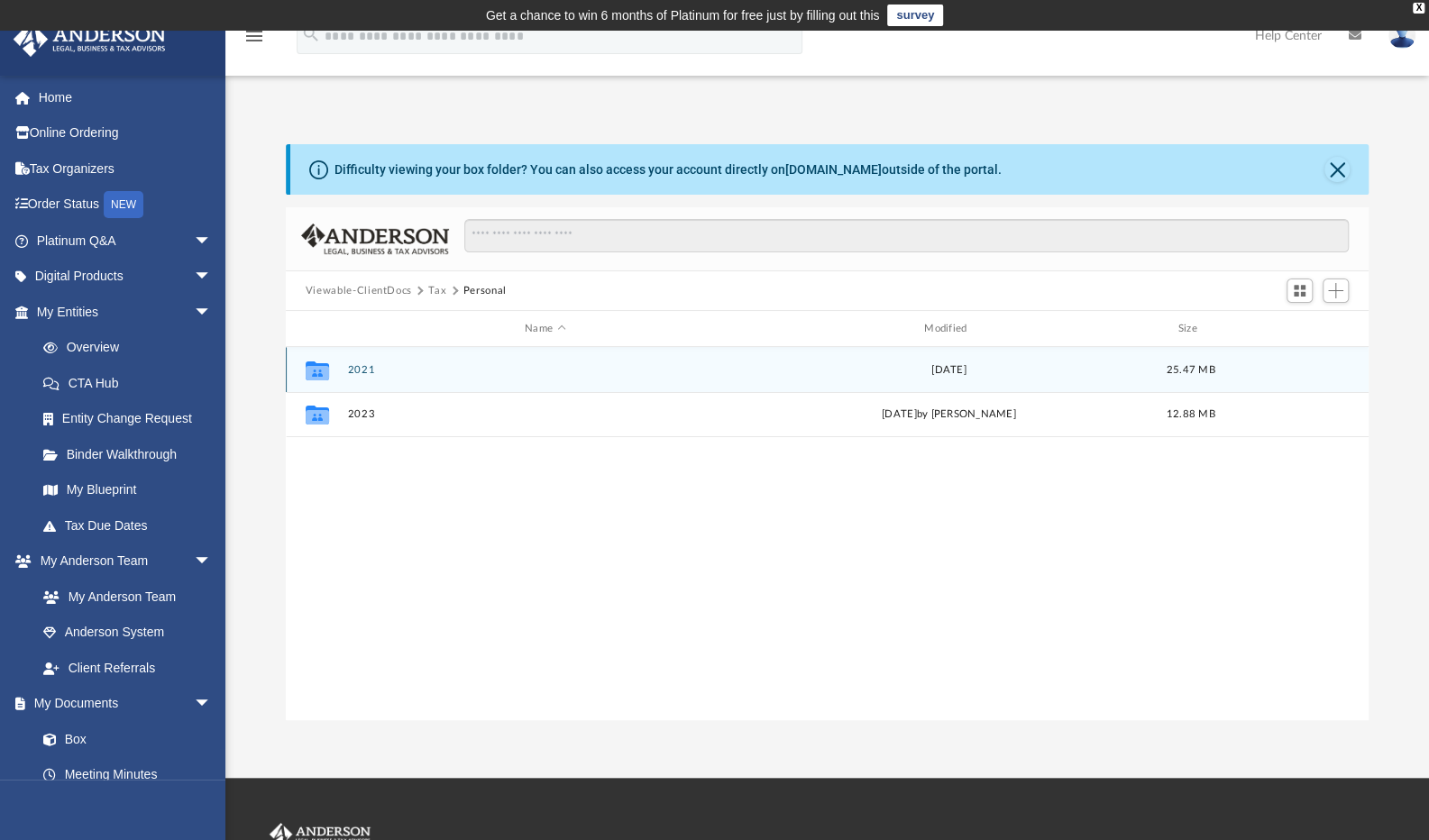
scroll to position [0, 0]
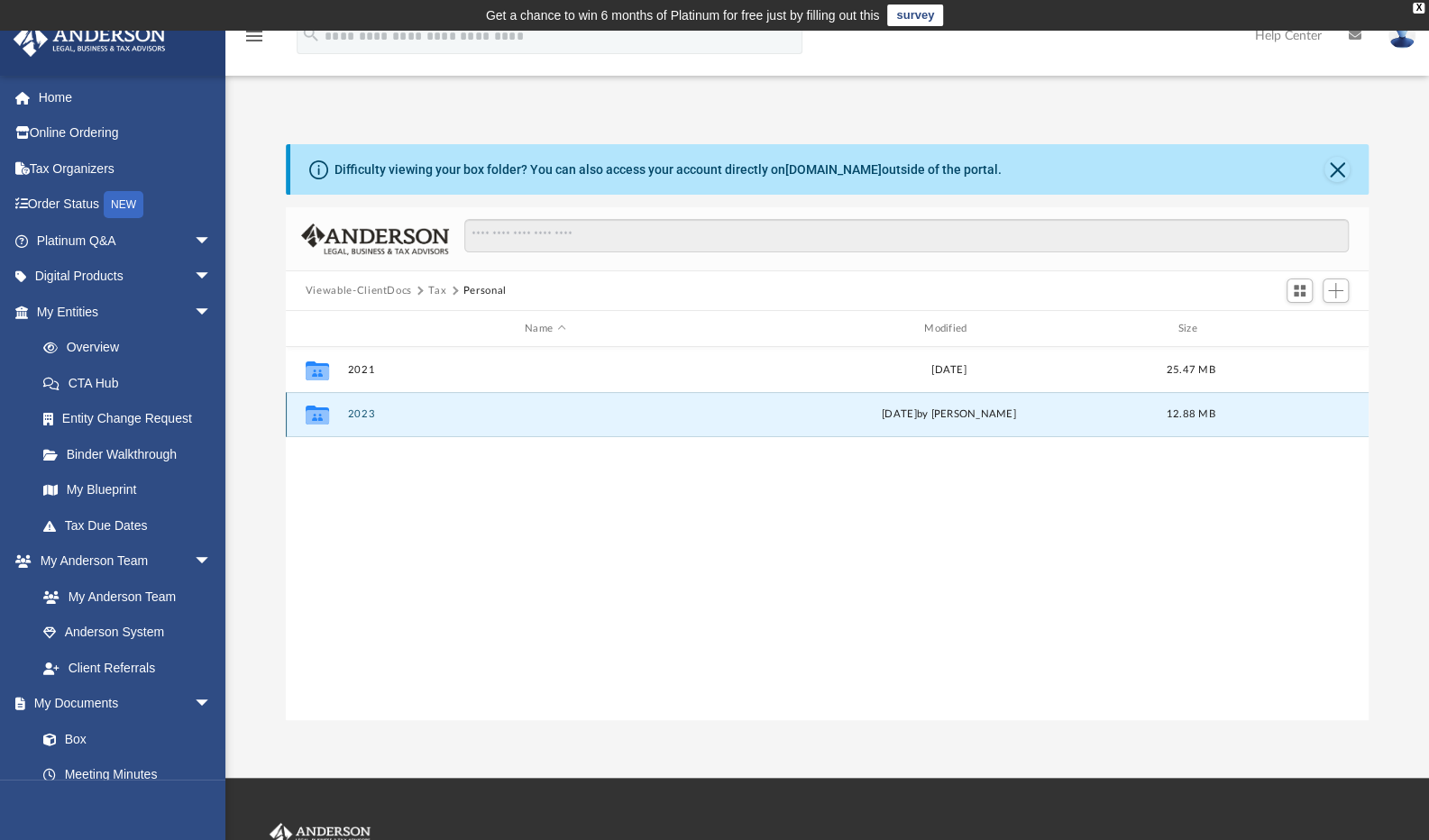
click at [360, 416] on button "2023" at bounding box center [544, 414] width 396 height 12
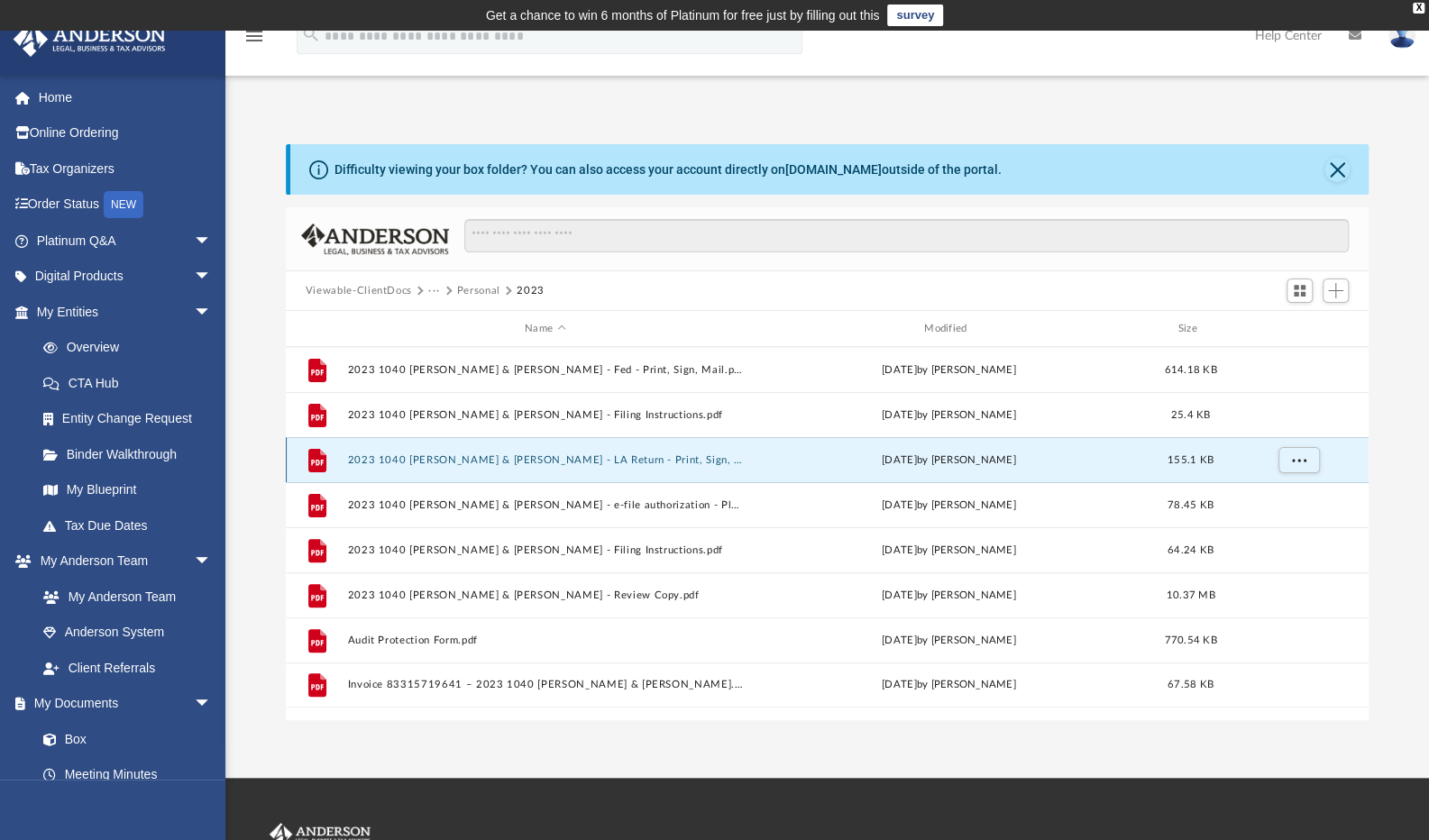
click at [554, 464] on button "2023 1040 Martin, Kenyon & Nita - LA Return - Print, Sign, Mail.pdf" at bounding box center [544, 460] width 396 height 12
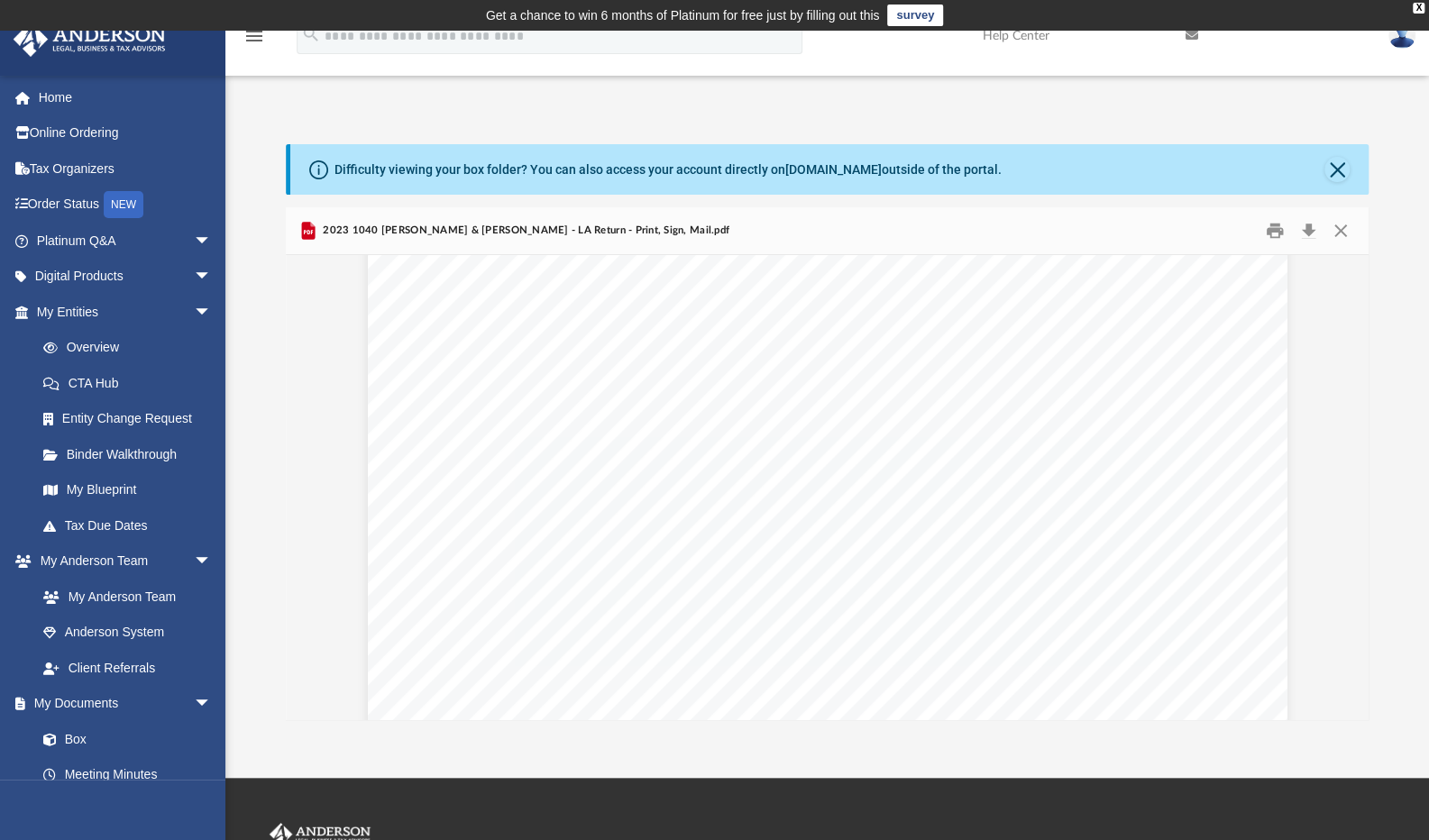
scroll to position [4160, 0]
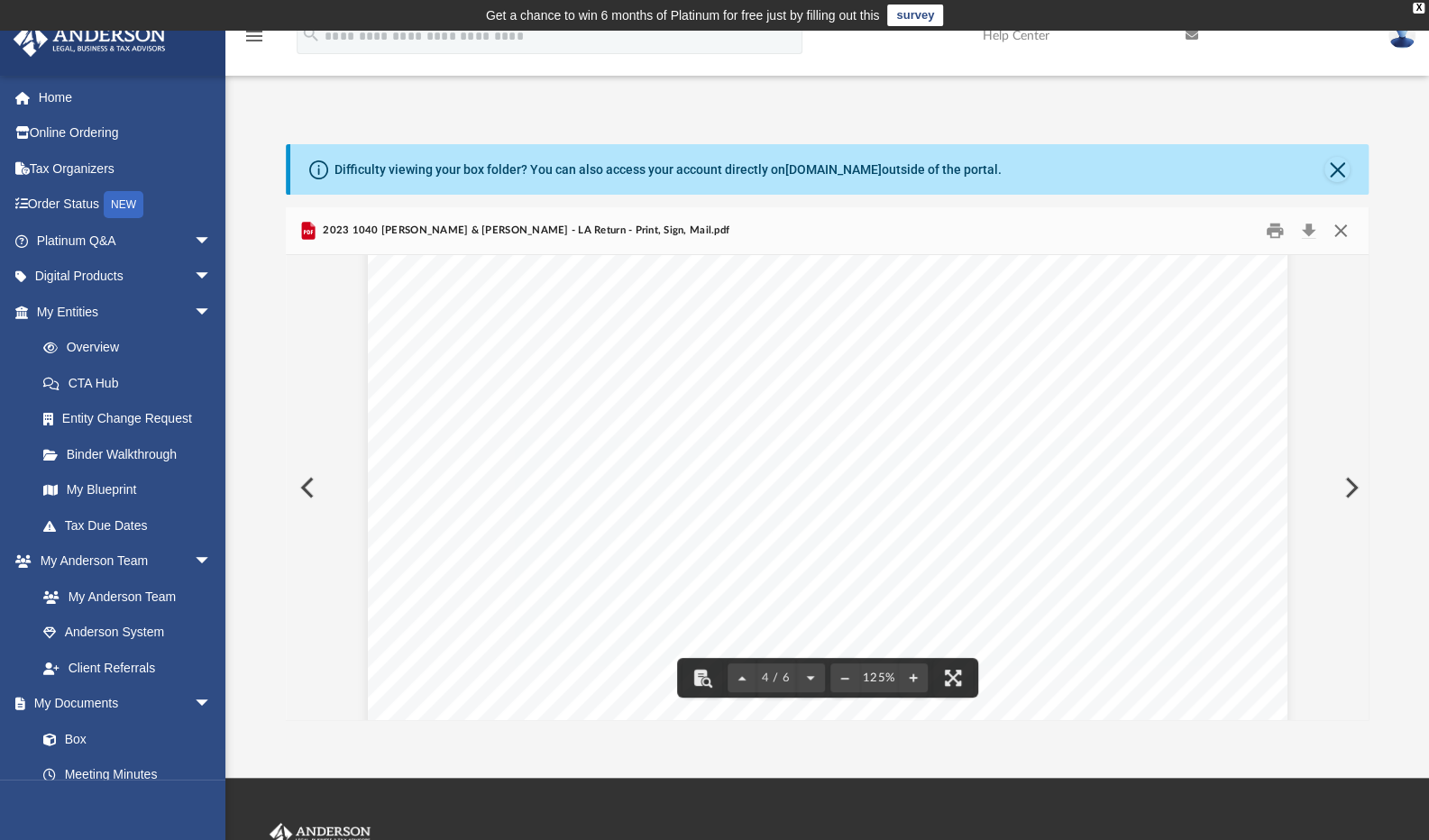
click at [1339, 233] on button "Close" at bounding box center [1340, 231] width 32 height 28
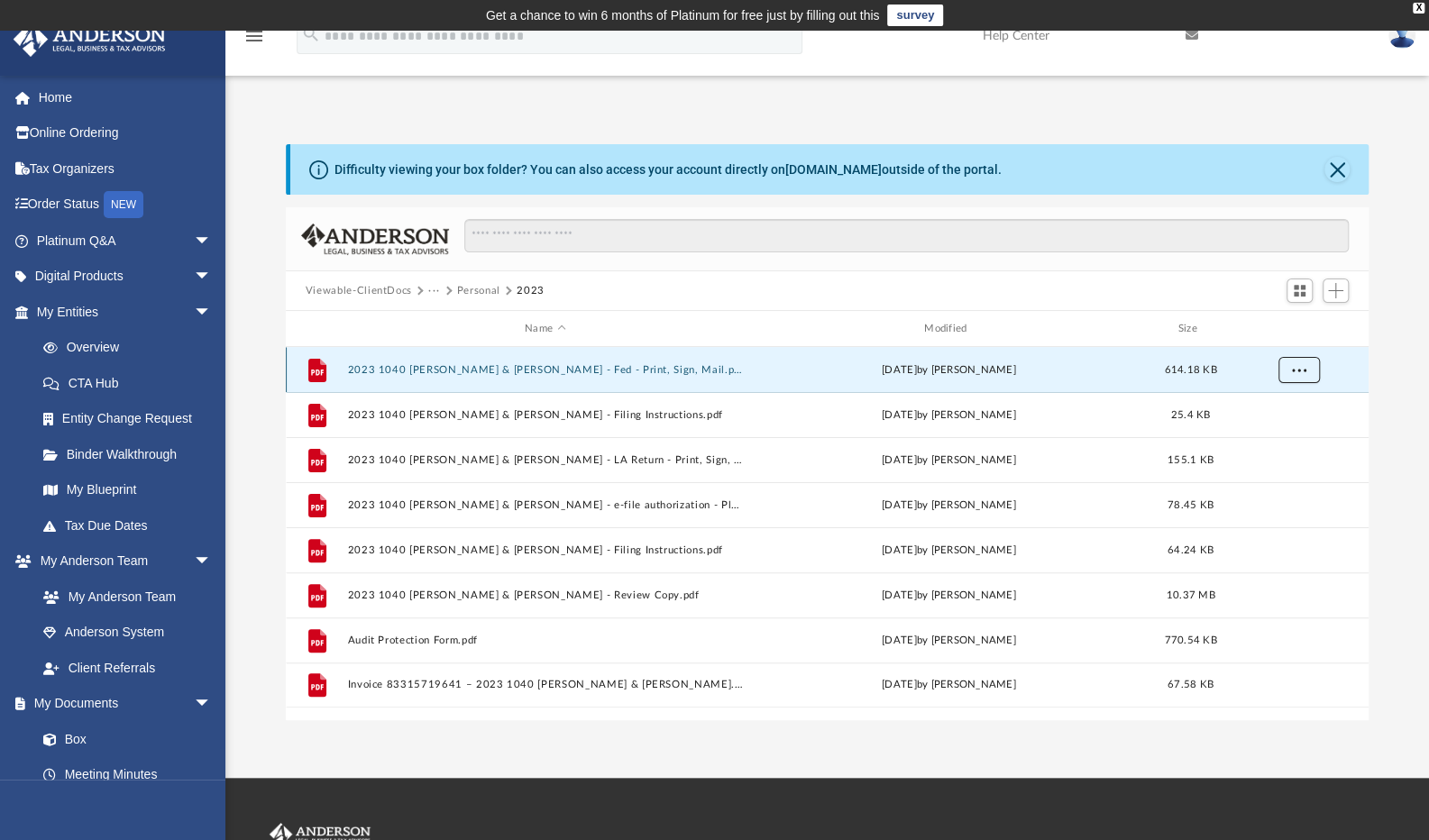
click at [1295, 364] on span "More options" at bounding box center [1299, 369] width 15 height 10
click at [1269, 432] on li "Download" at bounding box center [1282, 434] width 53 height 18
click at [1291, 370] on span "More options" at bounding box center [1299, 369] width 15 height 10
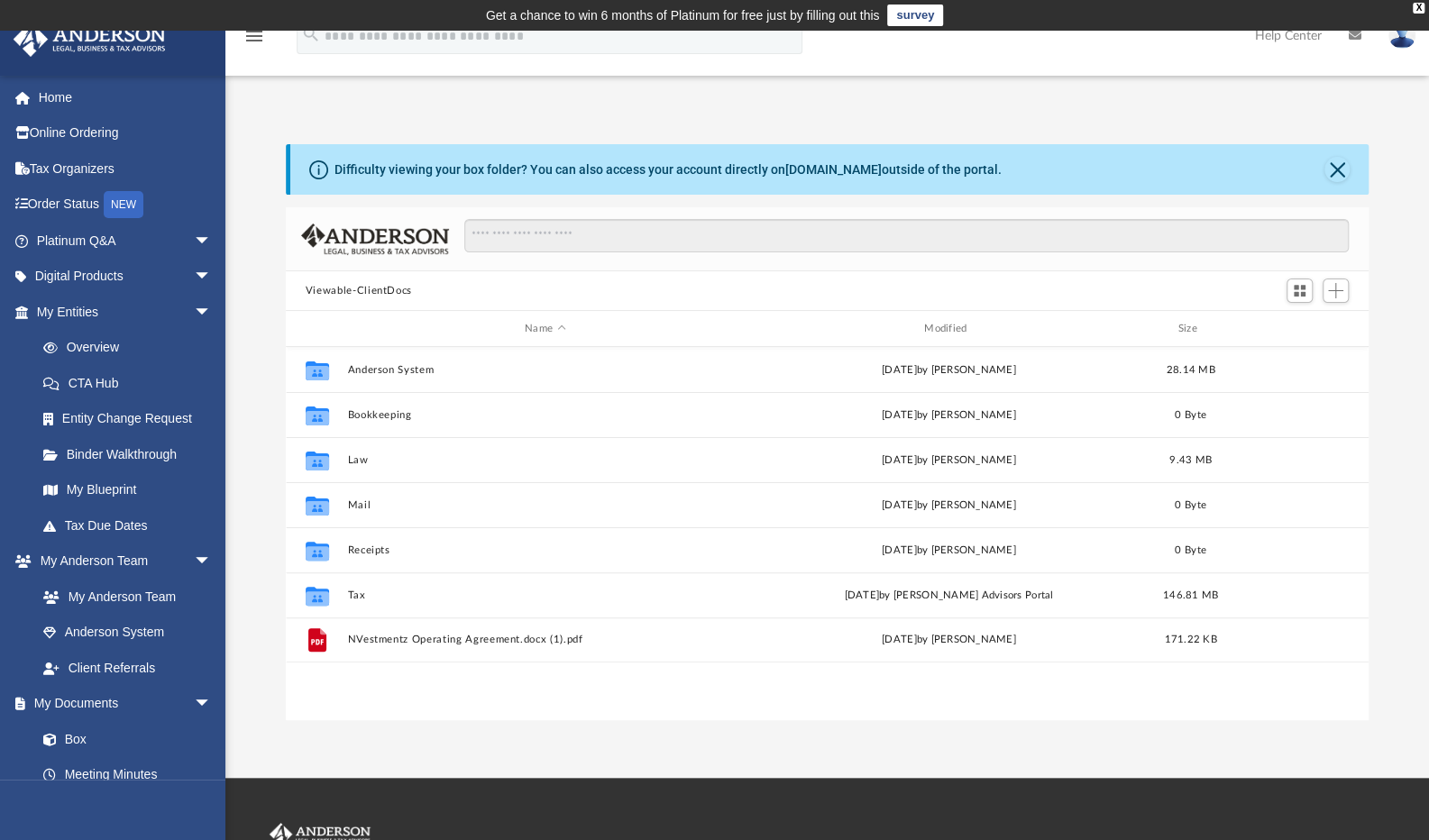
scroll to position [396, 1069]
